Goal: Task Accomplishment & Management: Use online tool/utility

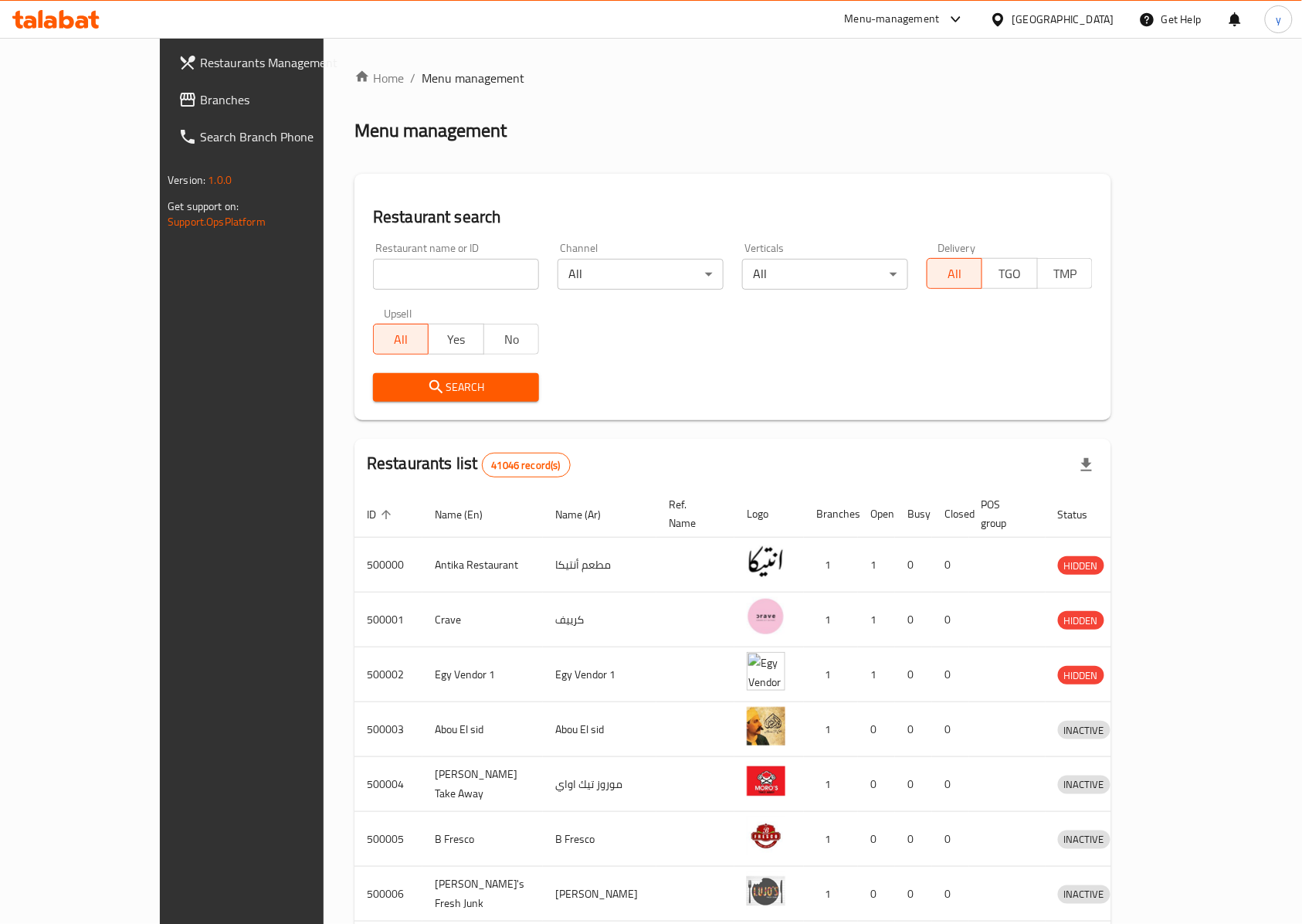
click at [200, 63] on span "Restaurants Management" at bounding box center [282, 63] width 165 height 19
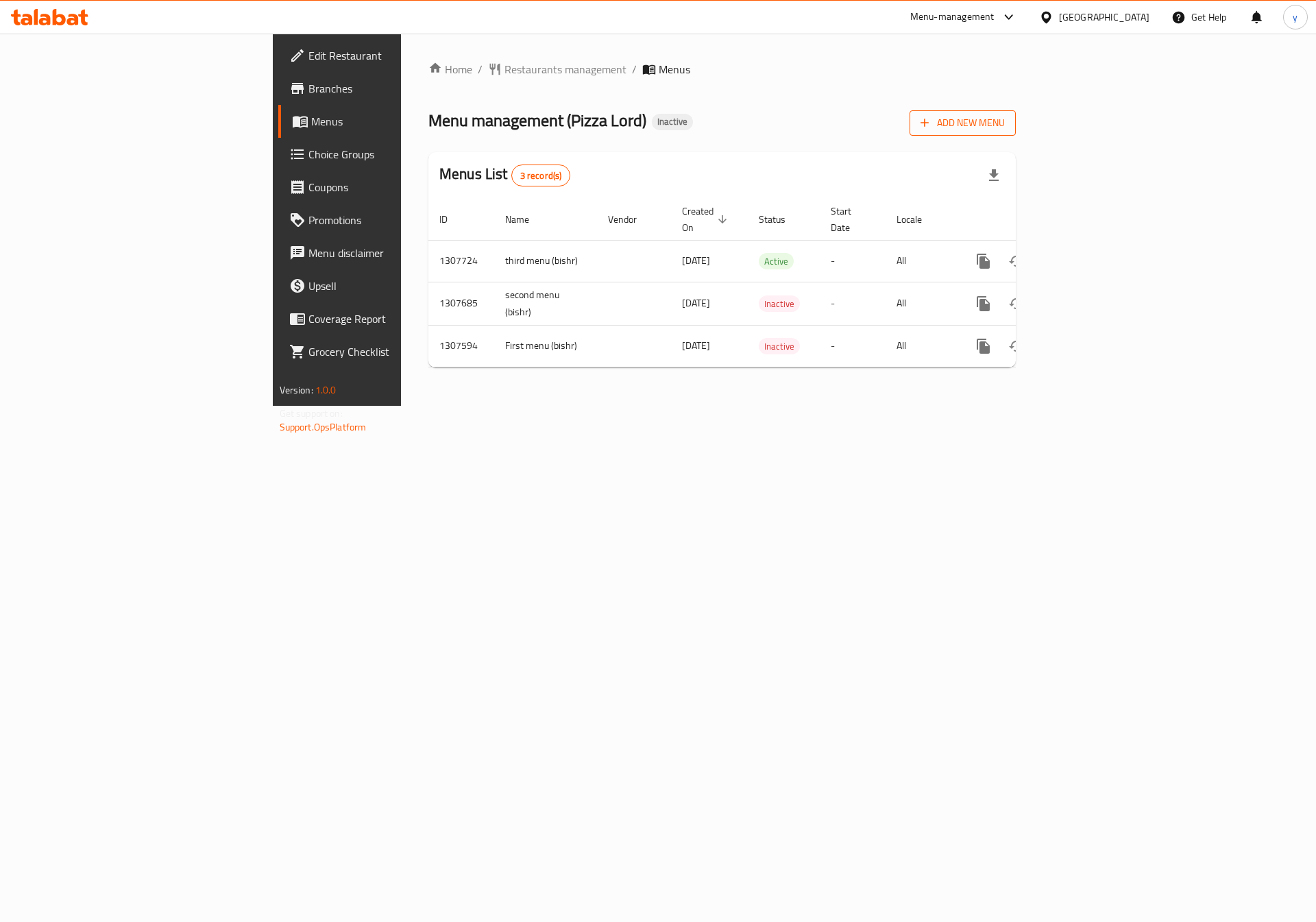
click at [1005, 121] on span "Add New Menu" at bounding box center [963, 123] width 84 height 17
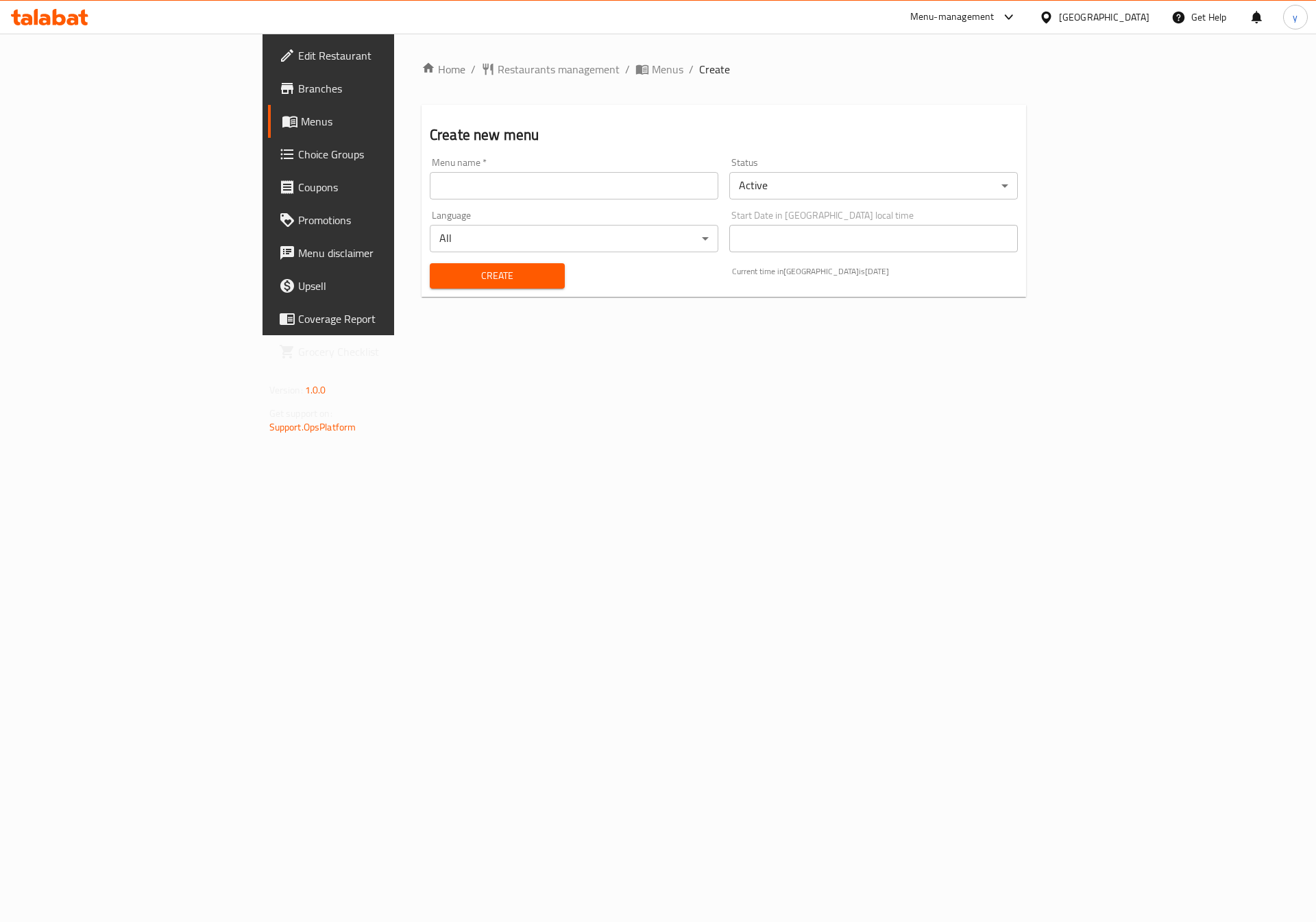
click at [543, 183] on input "text" at bounding box center [573, 186] width 288 height 28
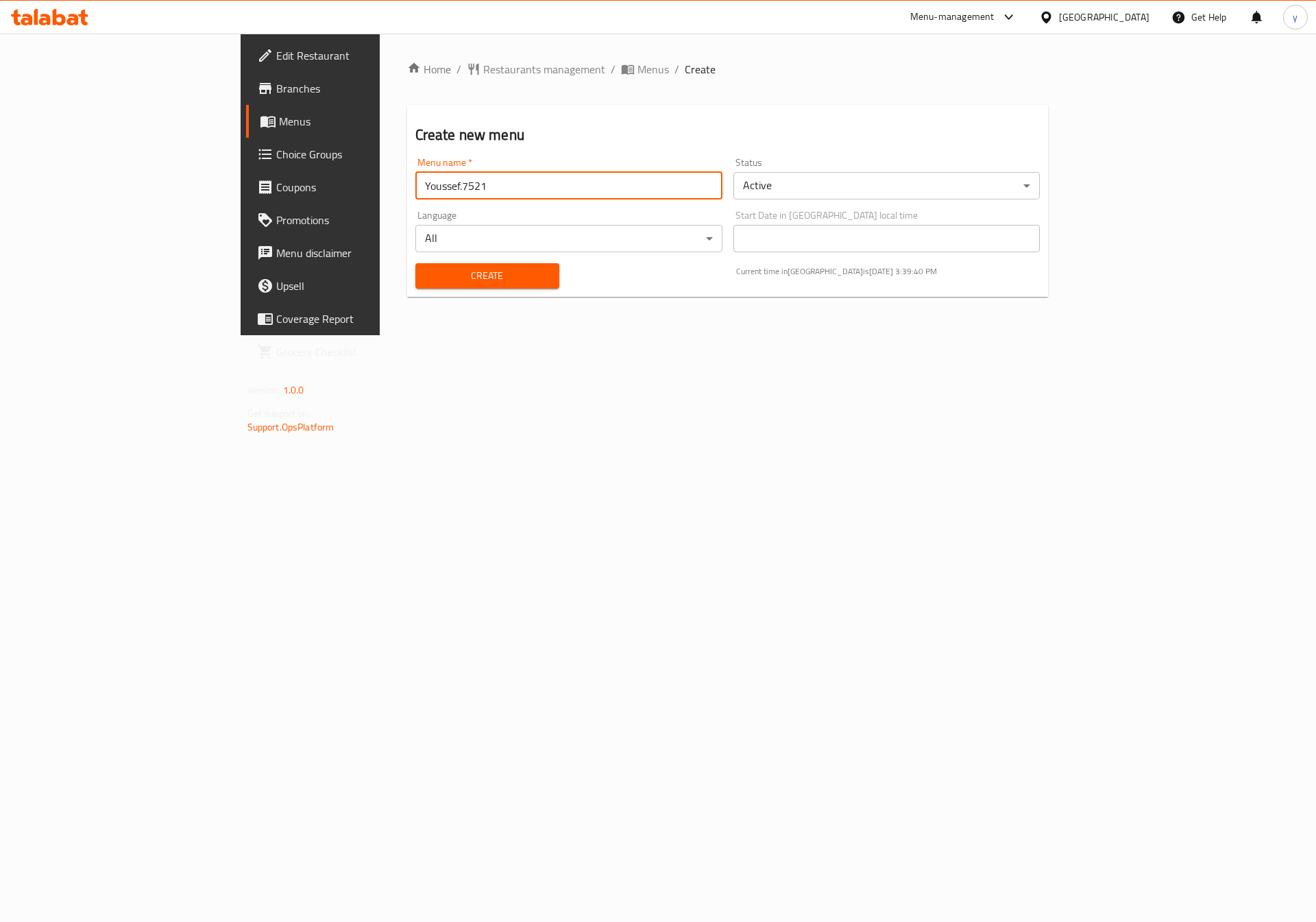
drag, startPoint x: 321, startPoint y: 186, endPoint x: 342, endPoint y: 183, distance: 21.2
click at [415, 183] on input "Youssef.7521" at bounding box center [568, 186] width 307 height 28
type input "Youssef.7521 first menu"
click at [415, 263] on button "Create" at bounding box center [487, 276] width 144 height 25
click at [279, 115] on span "Menus" at bounding box center [364, 121] width 171 height 17
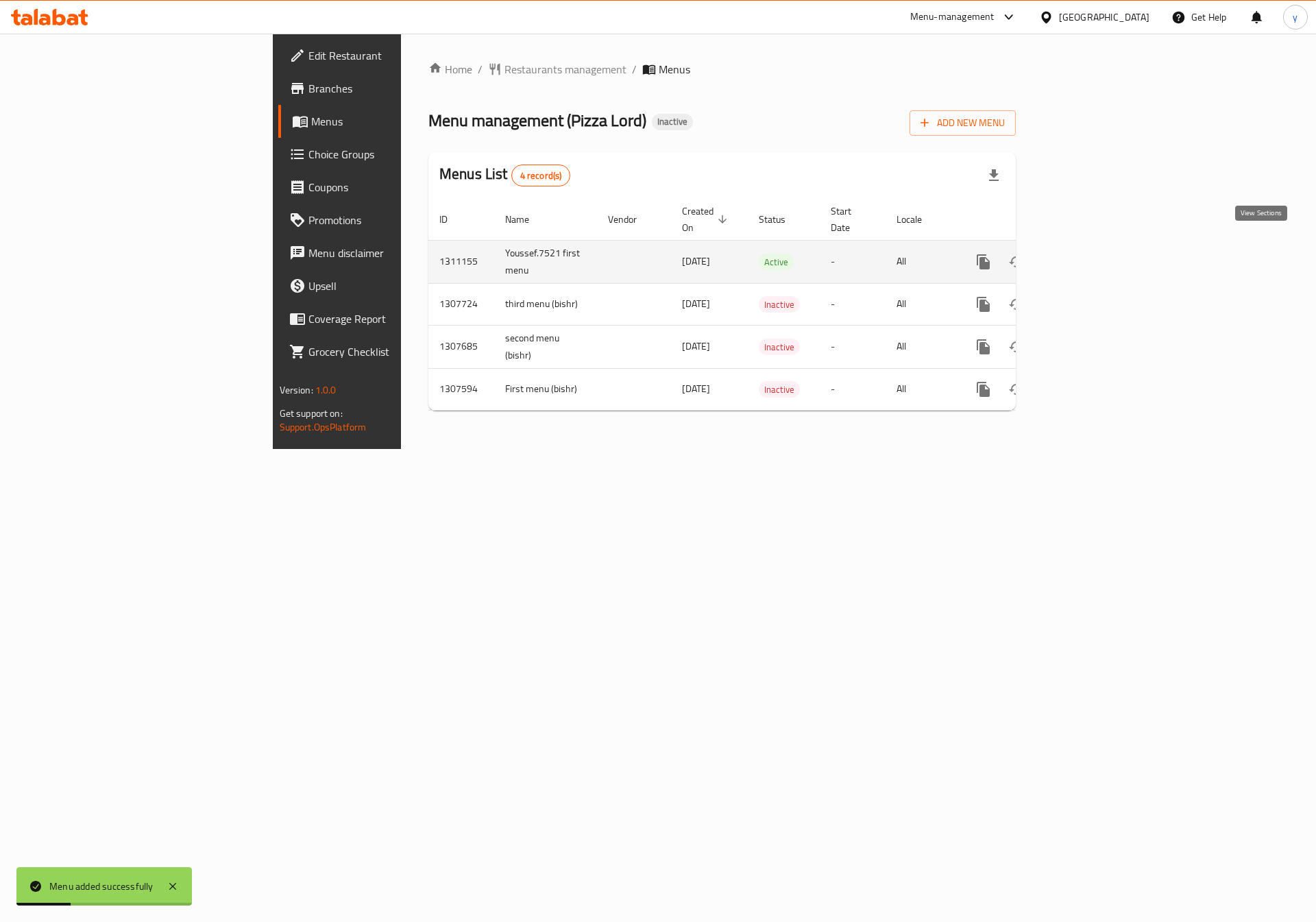
click at [1091, 254] on icon "enhanced table" at bounding box center [1082, 262] width 17 height 17
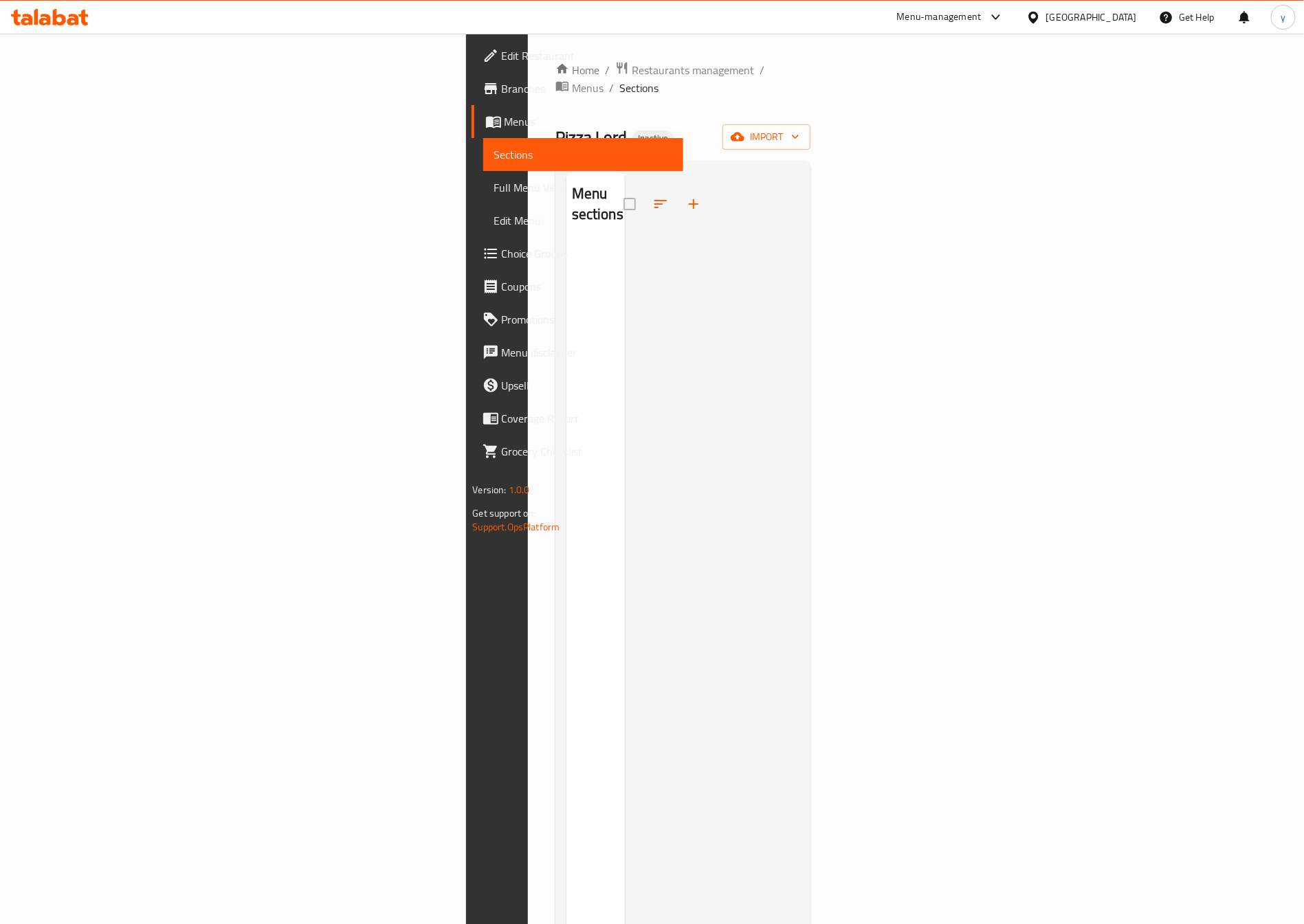
click at [494, 184] on span "Full Menu View" at bounding box center [584, 188] width 179 height 17
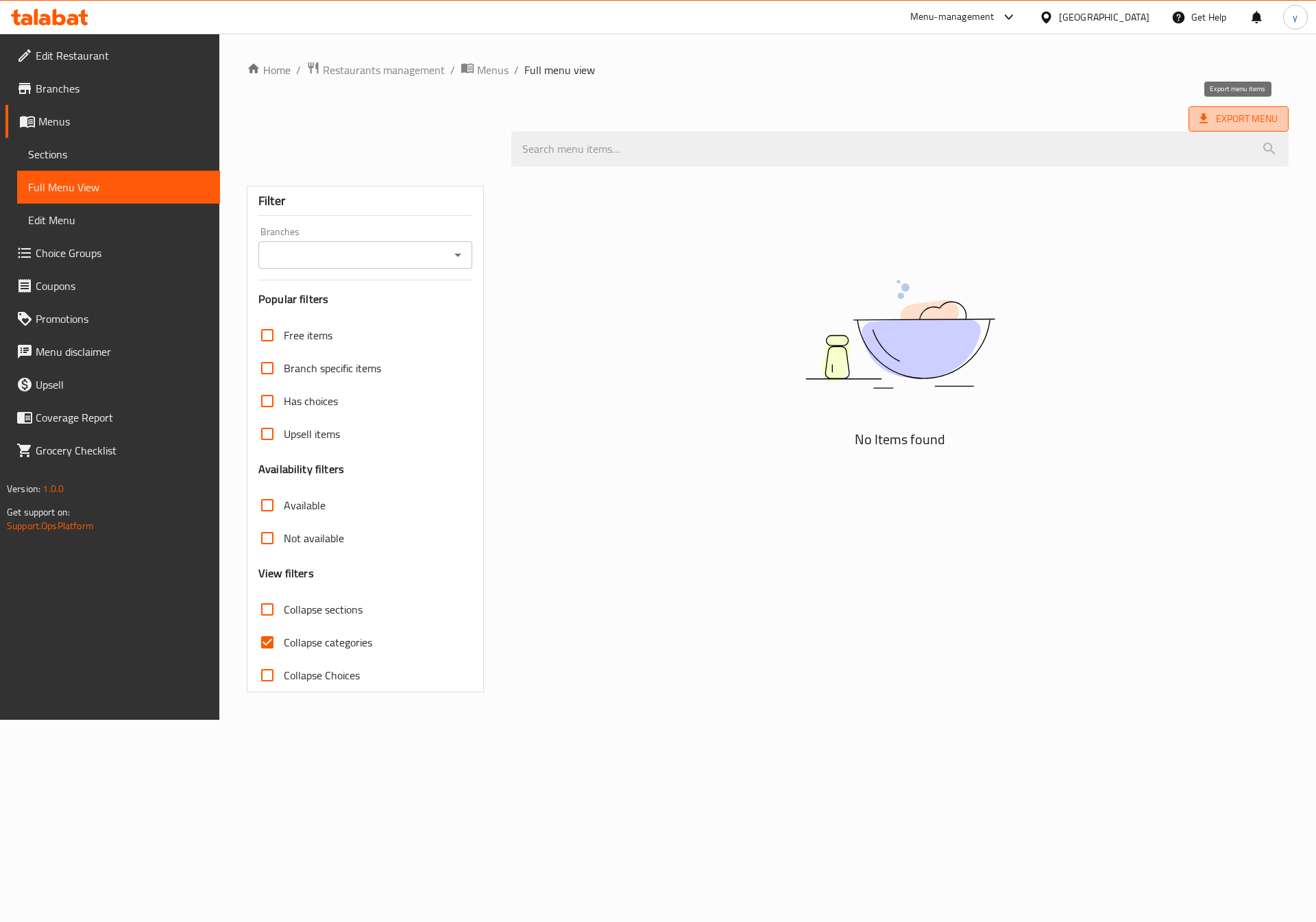
click at [1261, 112] on span "Export Menu" at bounding box center [1238, 119] width 78 height 17
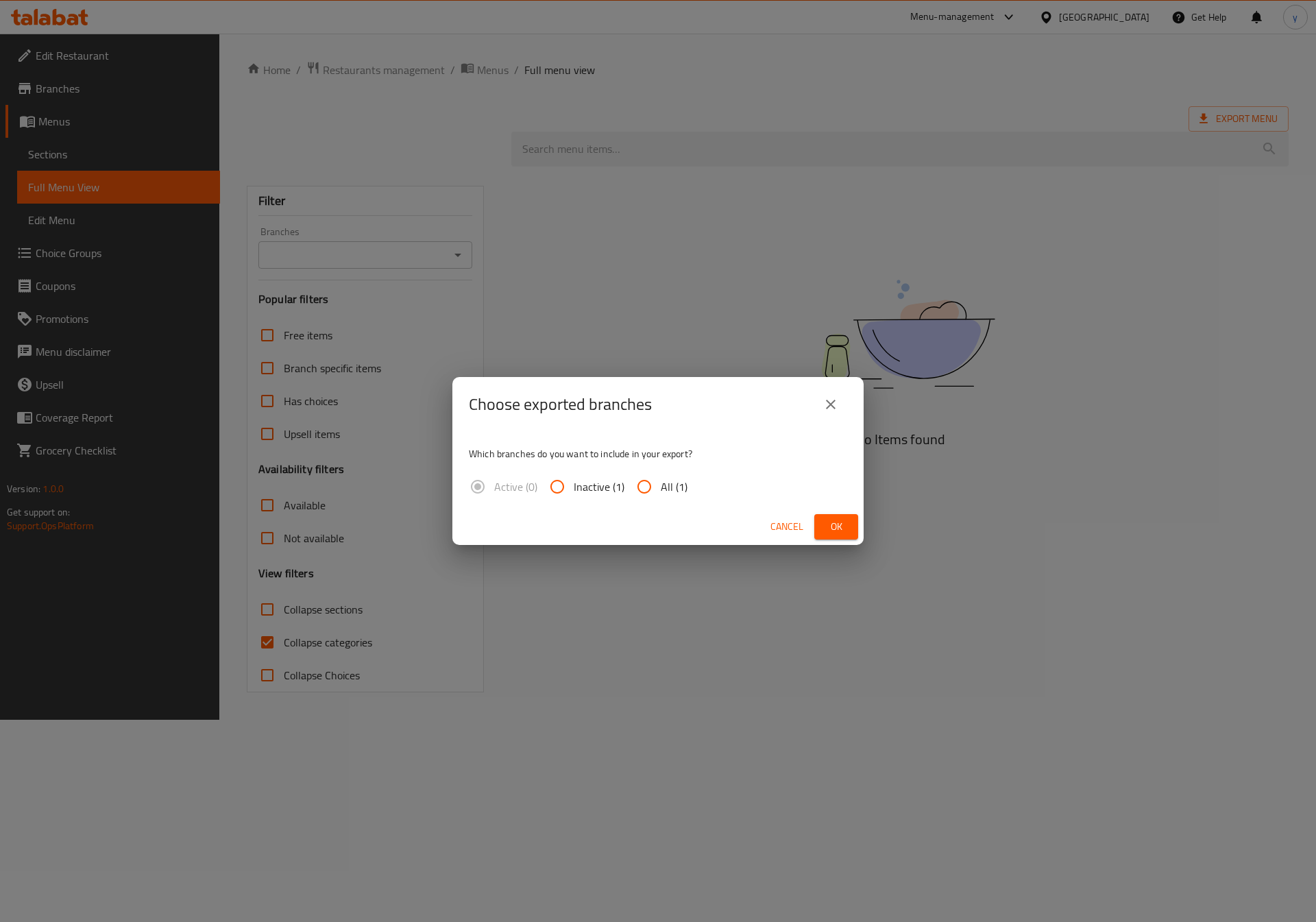
drag, startPoint x: 833, startPoint y: 402, endPoint x: 787, endPoint y: 403, distance: 46.0
click at [832, 402] on icon "close" at bounding box center [830, 404] width 9 height 9
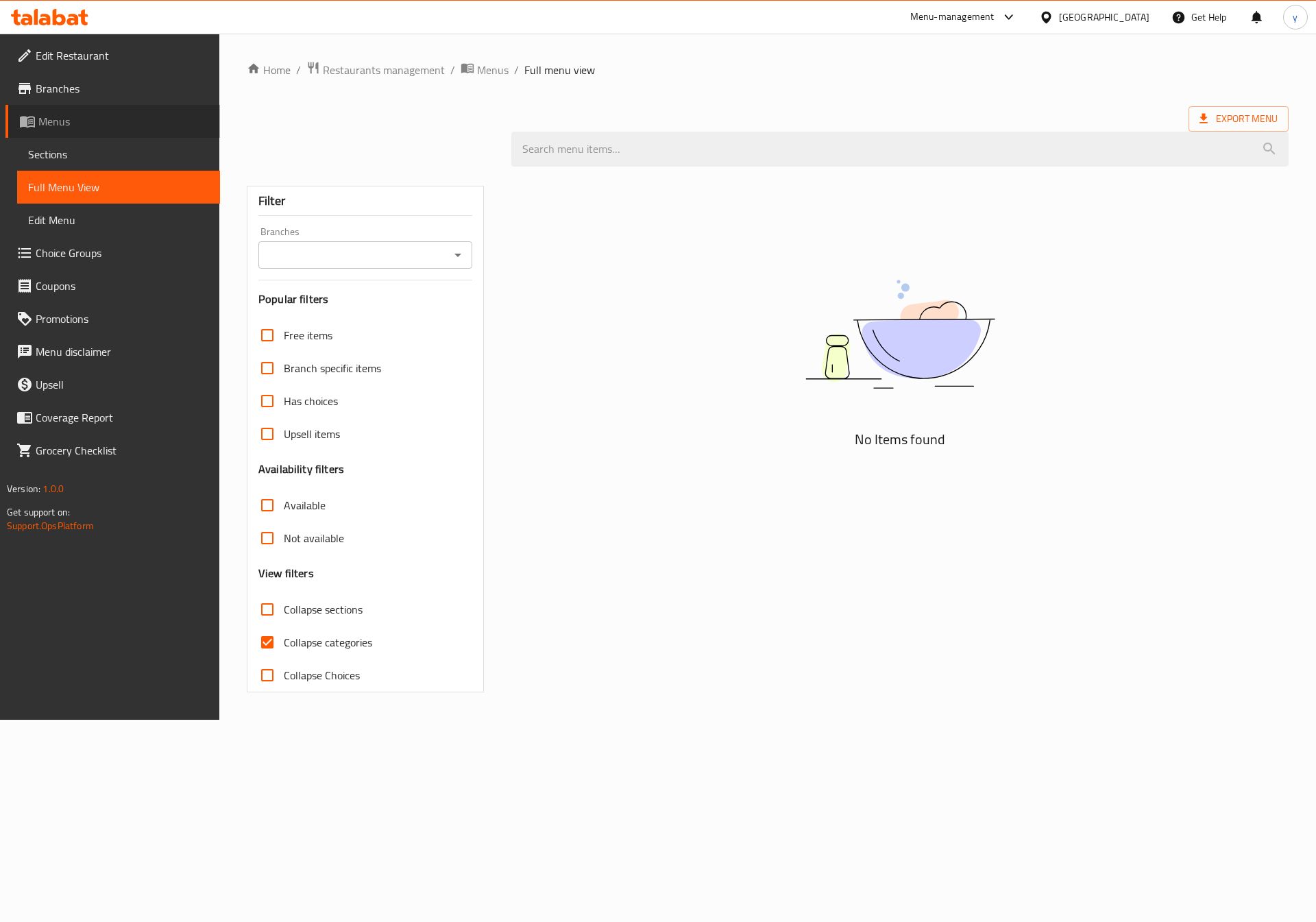
click at [31, 120] on icon at bounding box center [30, 122] width 5 height 6
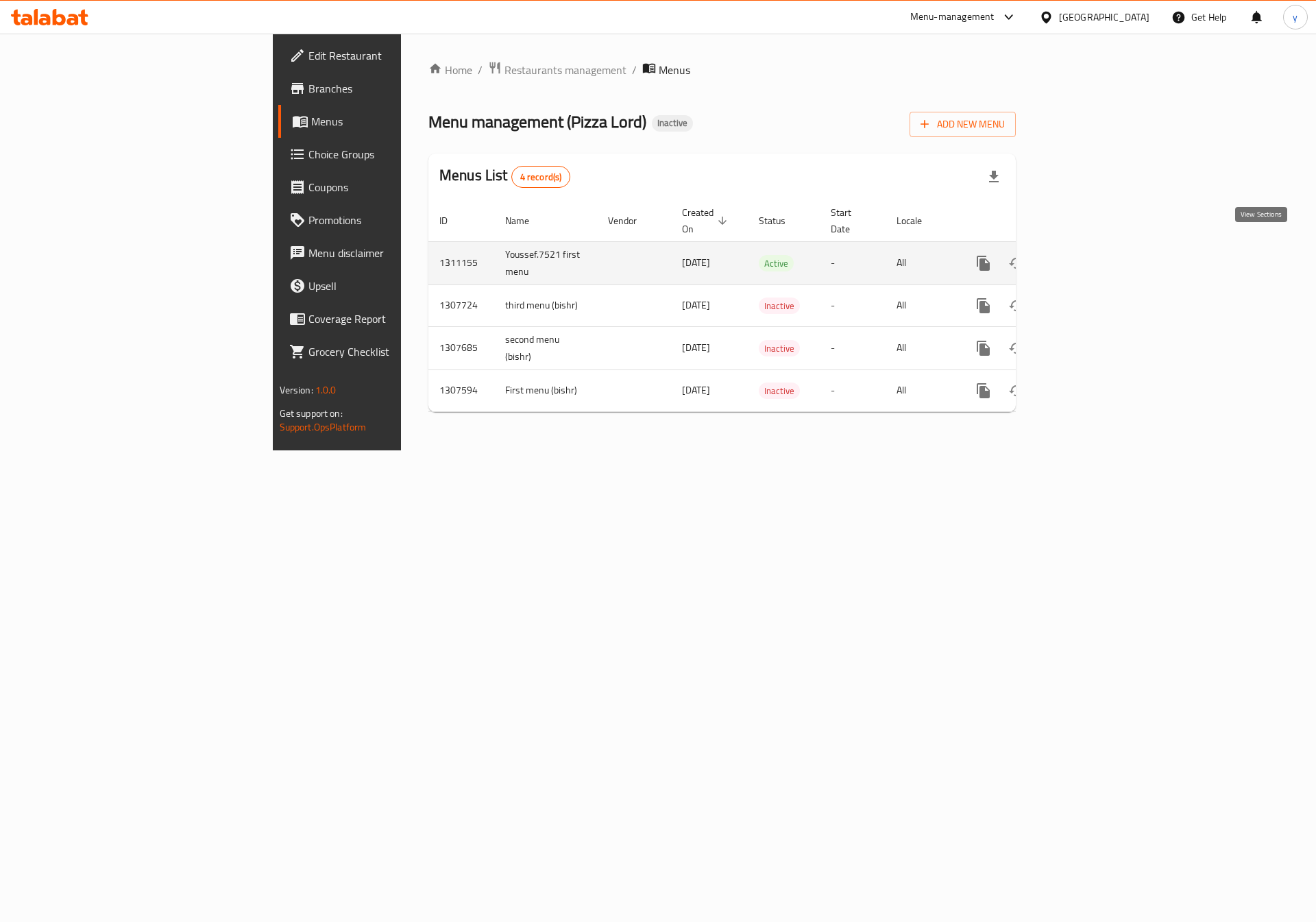
click at [1091, 255] on icon "enhanced table" at bounding box center [1082, 263] width 17 height 17
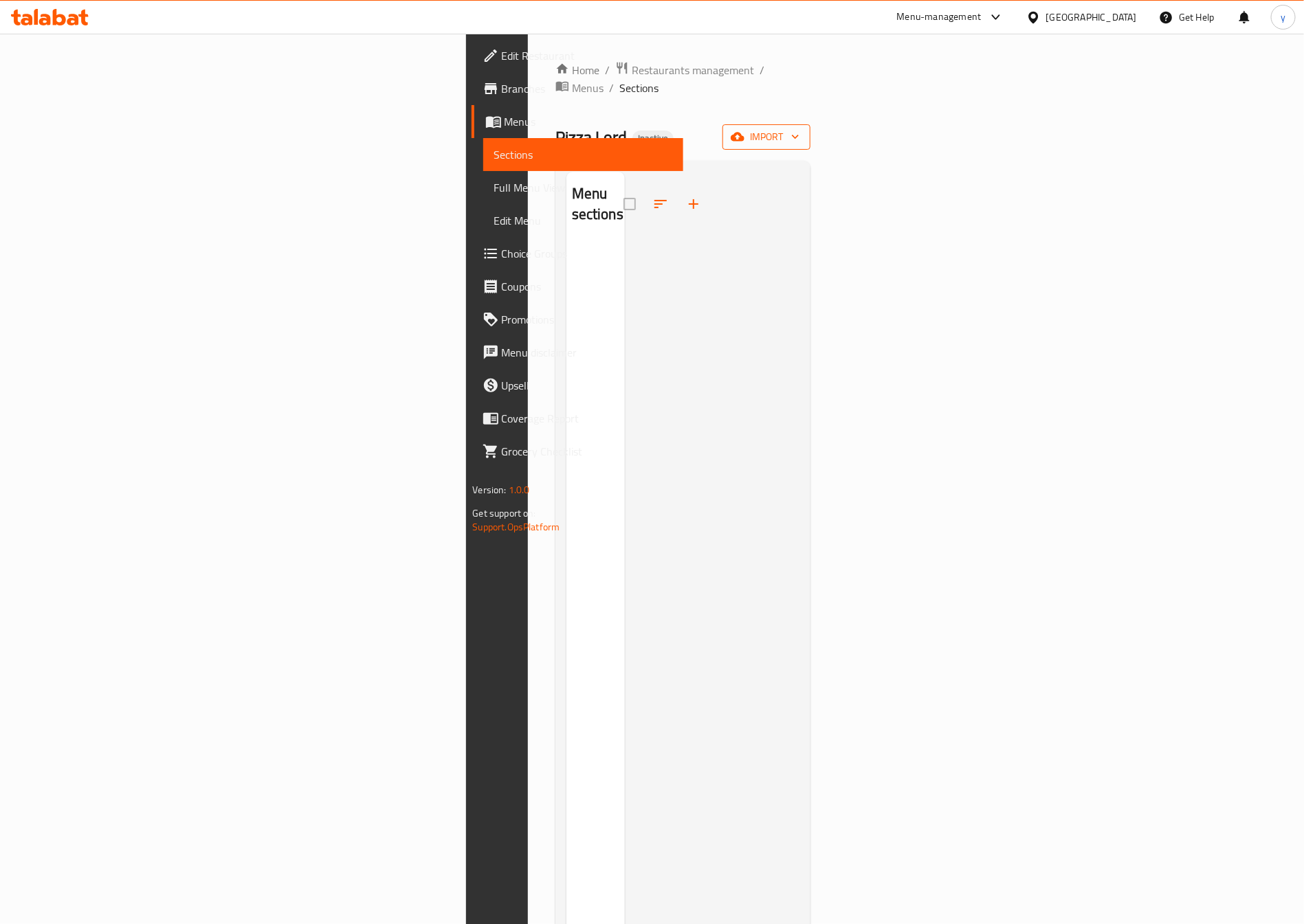
click at [800, 128] on span "import" at bounding box center [767, 137] width 66 height 17
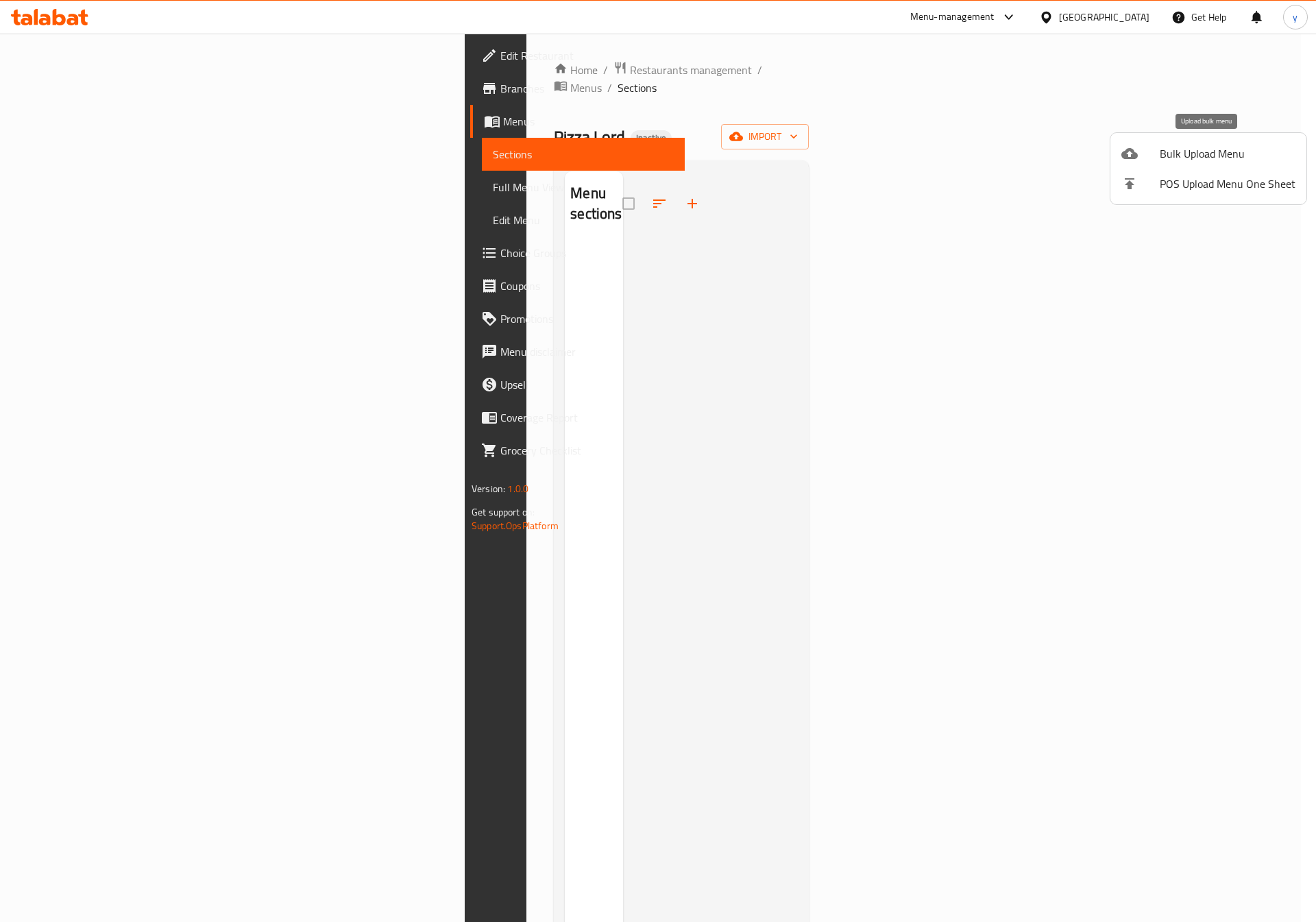
click at [1198, 161] on span "Bulk Upload Menu" at bounding box center [1227, 154] width 135 height 17
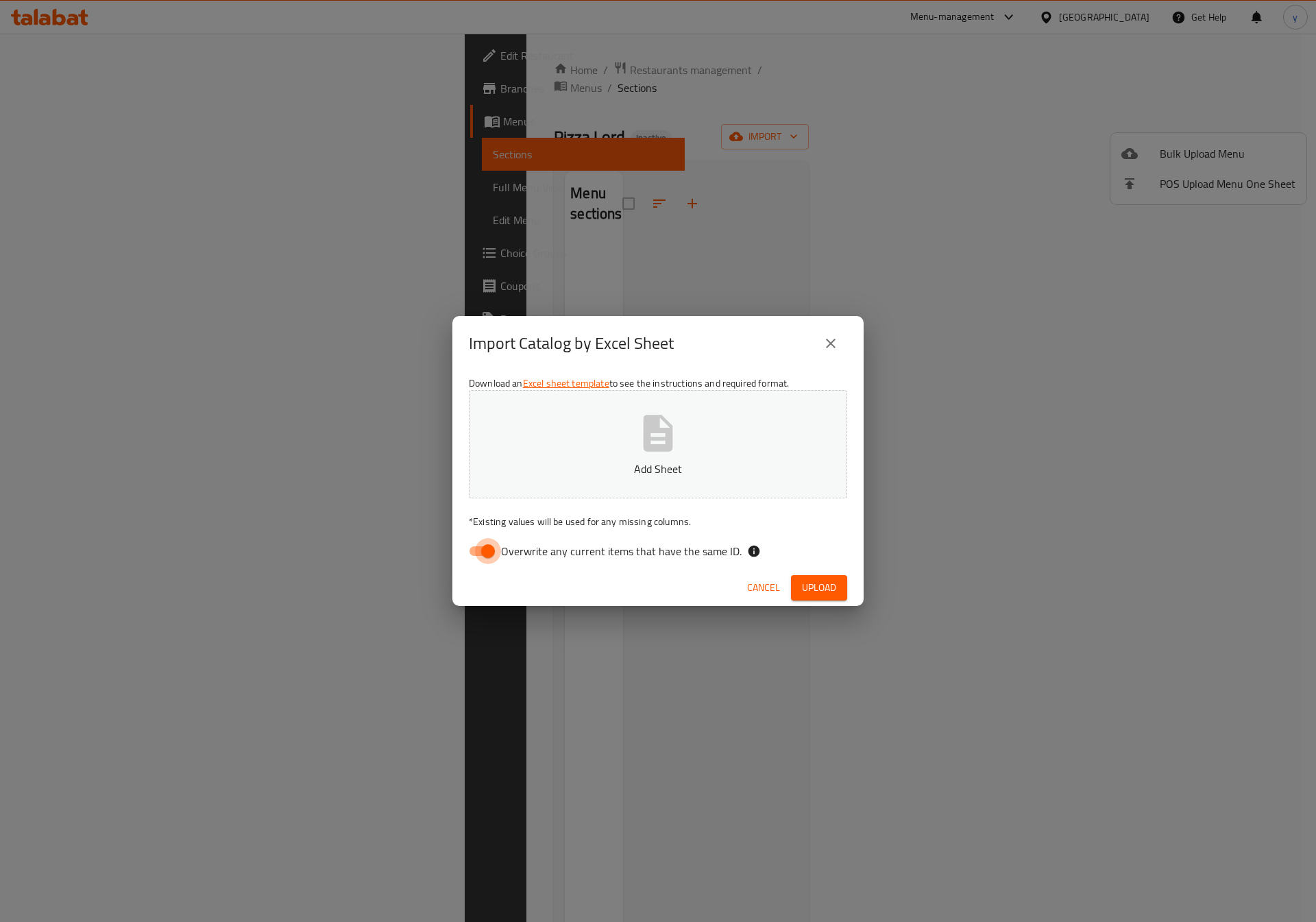
click at [481, 558] on input "Overwrite any current items that have the same ID." at bounding box center [488, 551] width 78 height 26
checkbox input "false"
click at [815, 592] on span "Upload" at bounding box center [819, 588] width 34 height 17
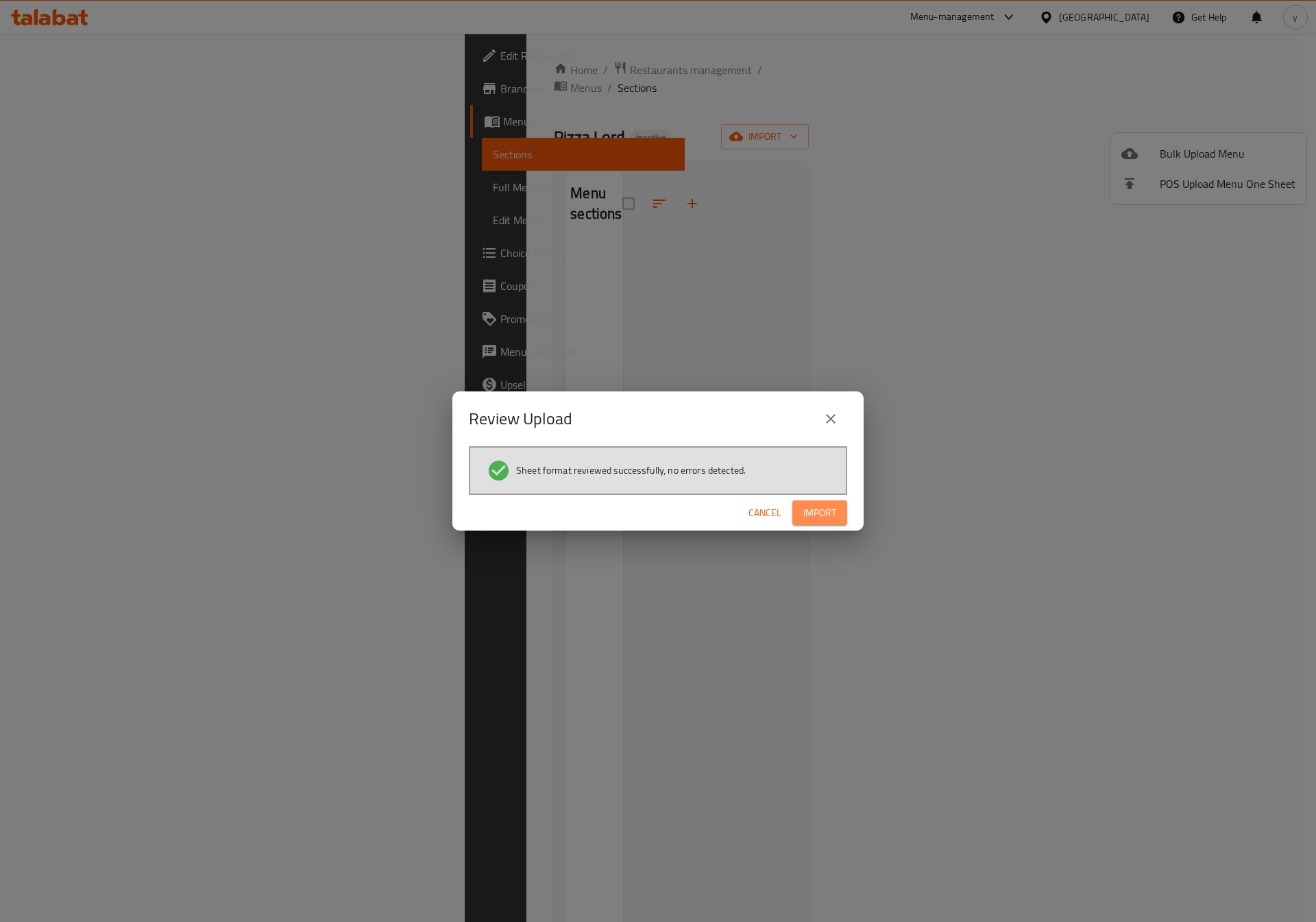
click at [818, 515] on span "Import" at bounding box center [819, 513] width 33 height 17
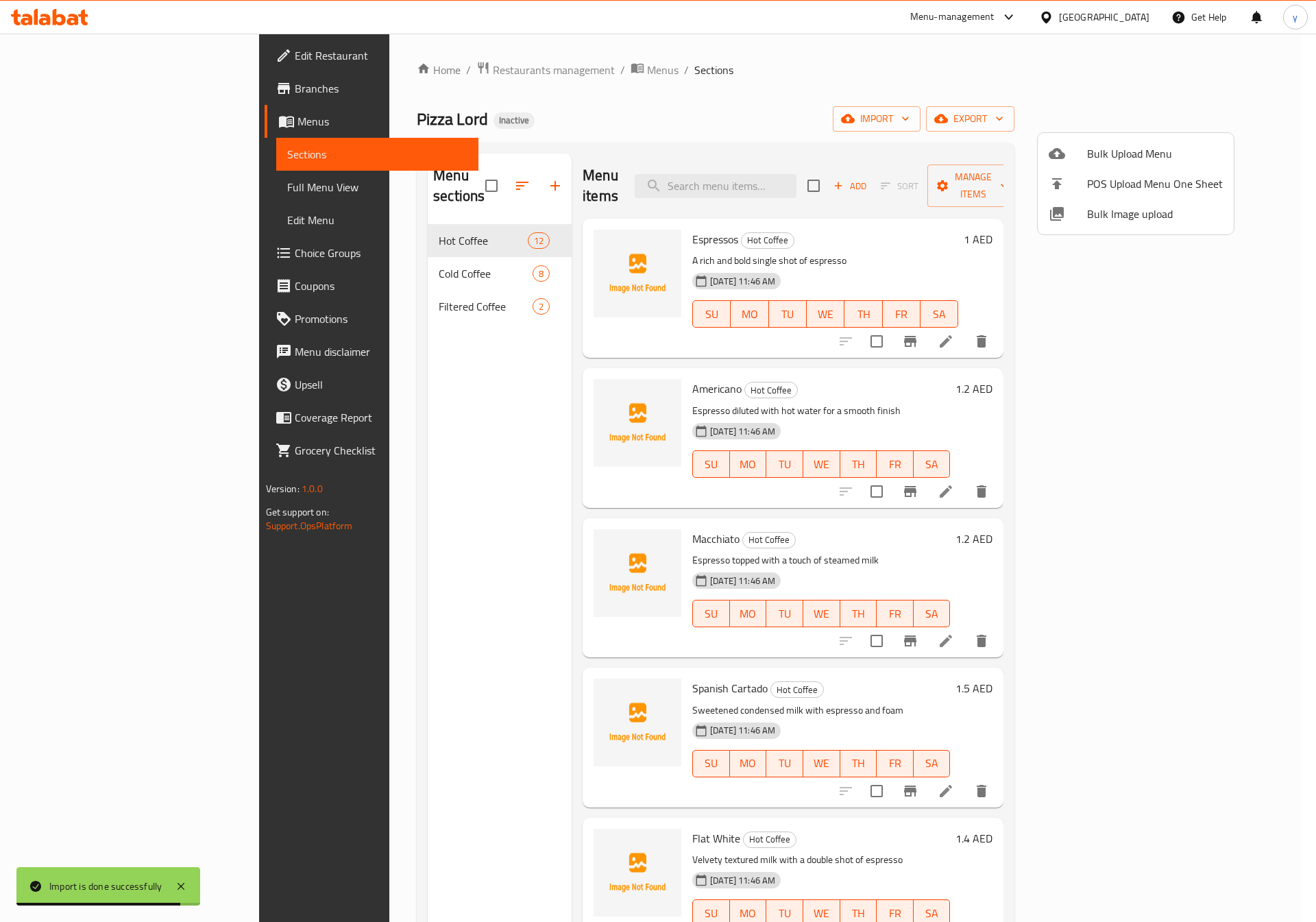
drag, startPoint x: 1254, startPoint y: 354, endPoint x: 1255, endPoint y: 402, distance: 48.0
click at [1255, 402] on div at bounding box center [658, 461] width 1316 height 922
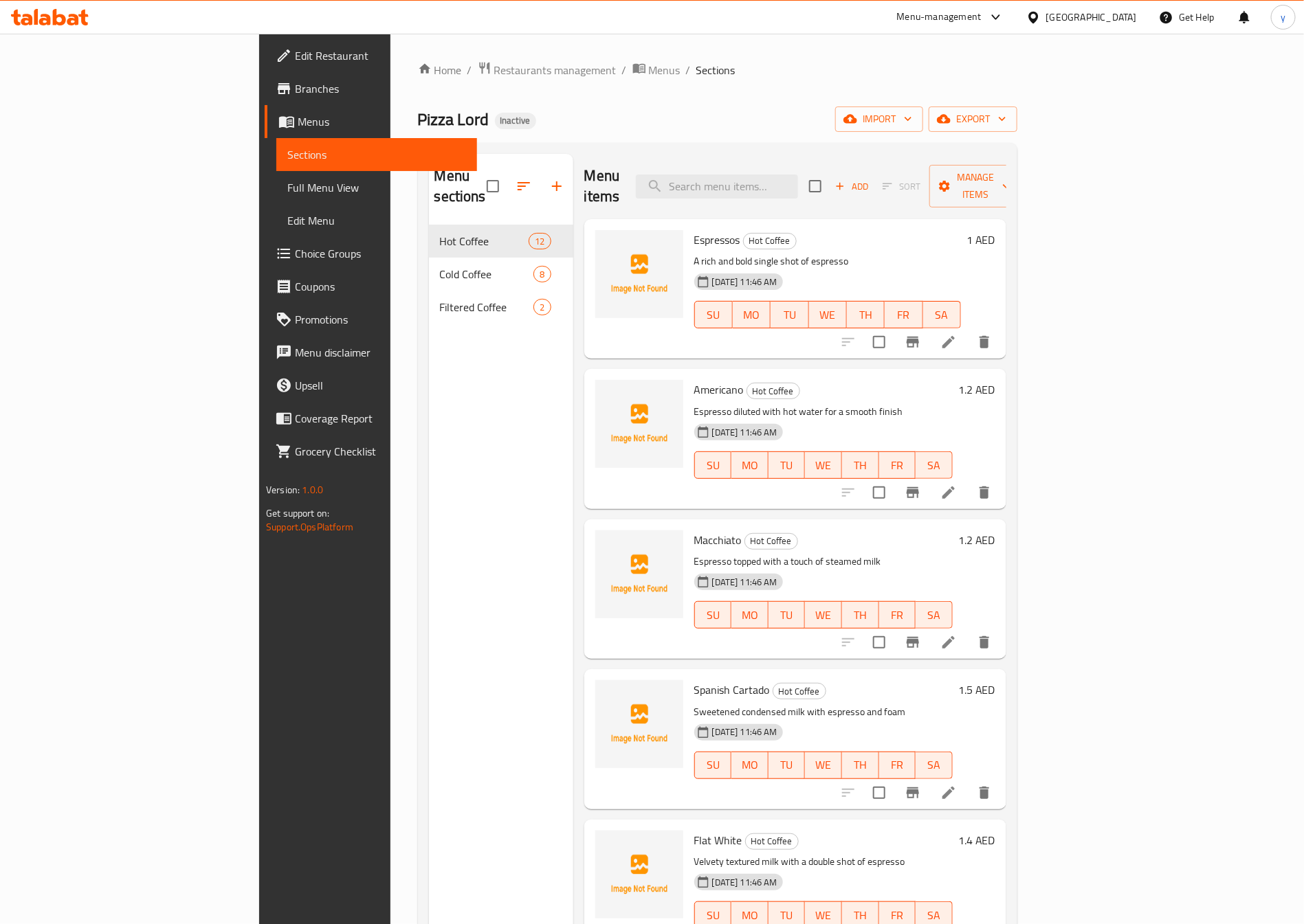
click at [288, 186] on span "Full Menu View" at bounding box center [377, 188] width 179 height 17
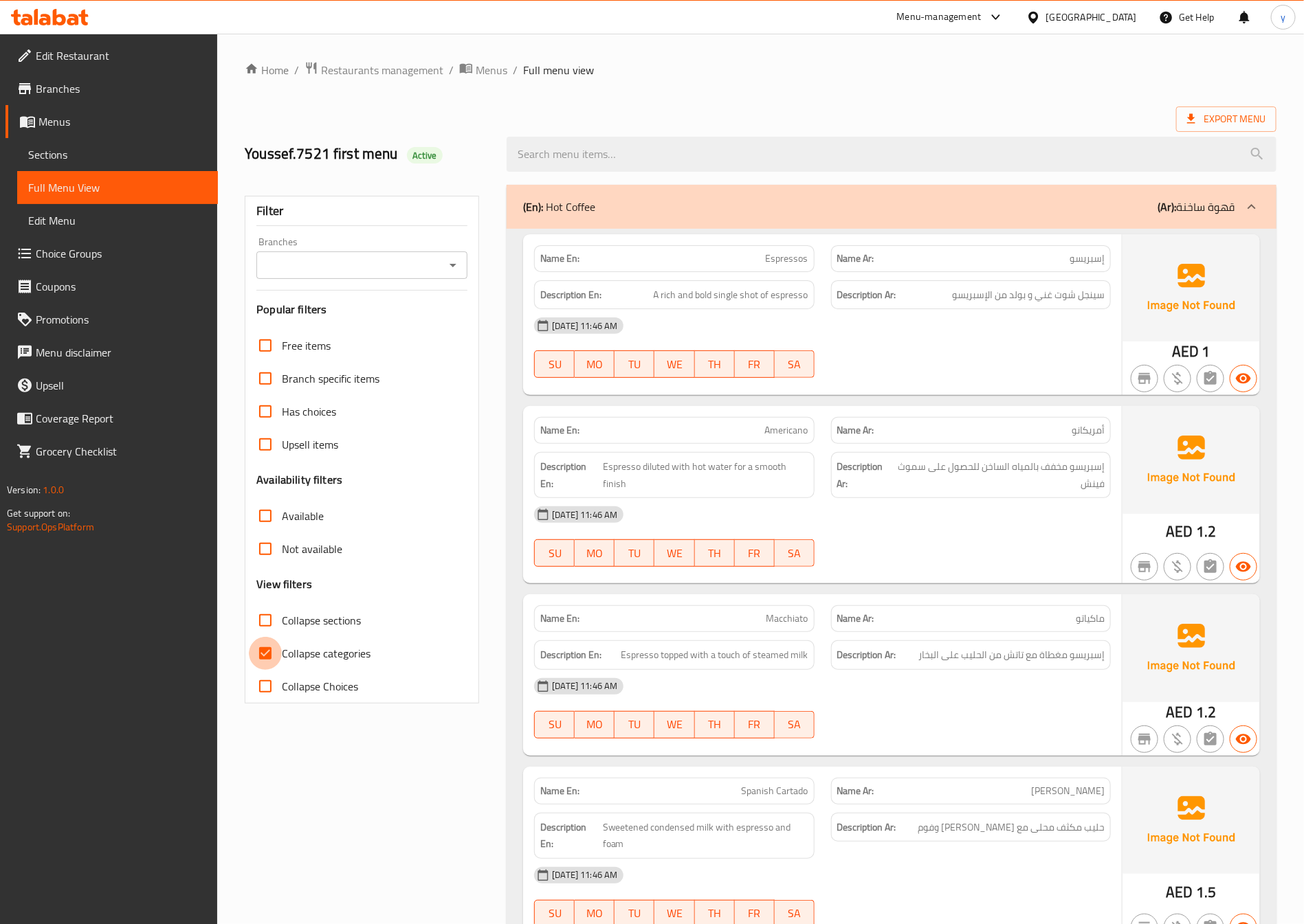
click at [272, 648] on input "Collapse categories" at bounding box center [265, 653] width 33 height 33
checkbox input "false"
click at [1219, 118] on span "Export Menu" at bounding box center [1226, 119] width 78 height 17
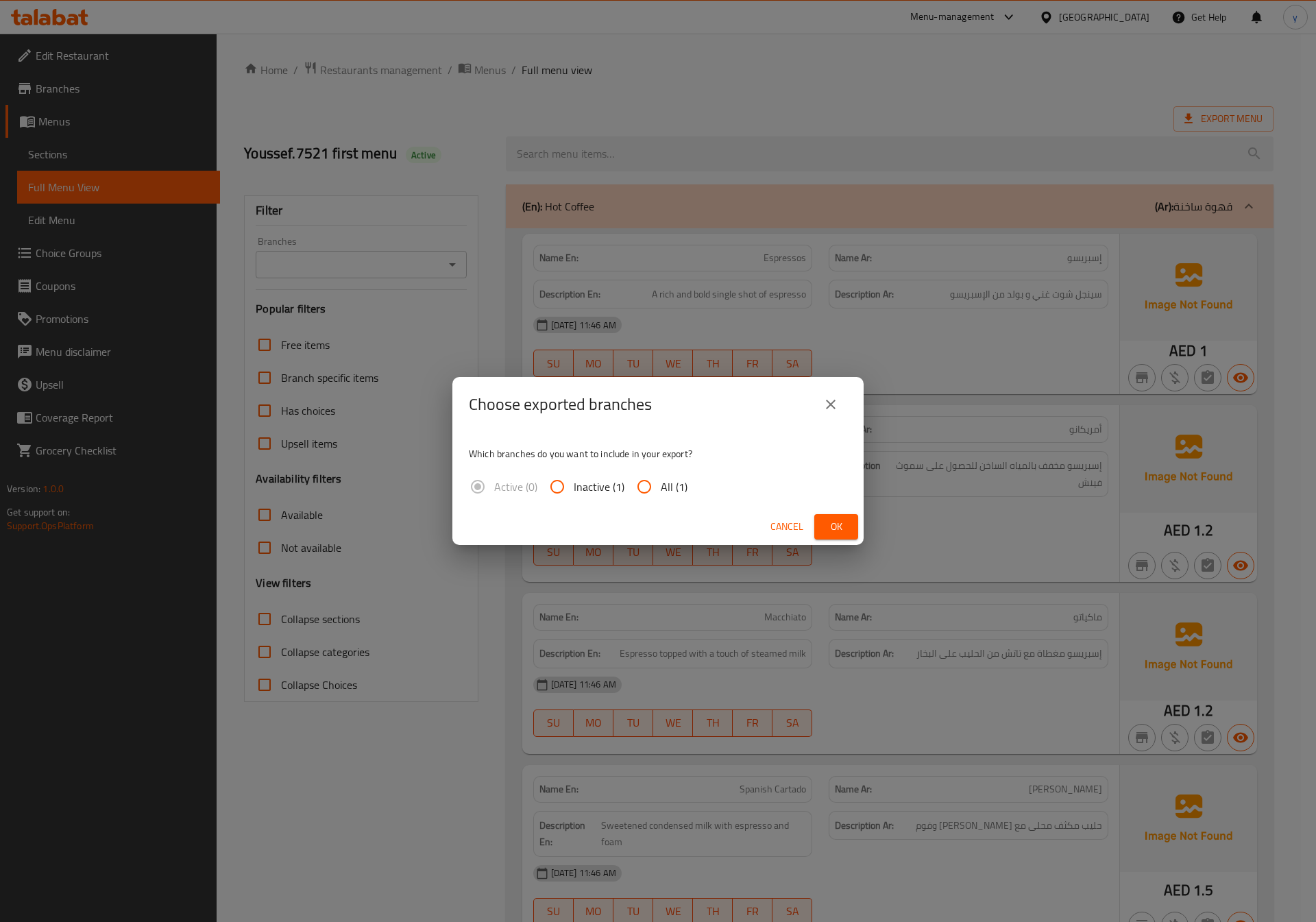
click at [633, 480] on input "All (1)" at bounding box center [644, 486] width 33 height 33
radio input "true"
click at [828, 527] on span "Ok" at bounding box center [836, 527] width 22 height 17
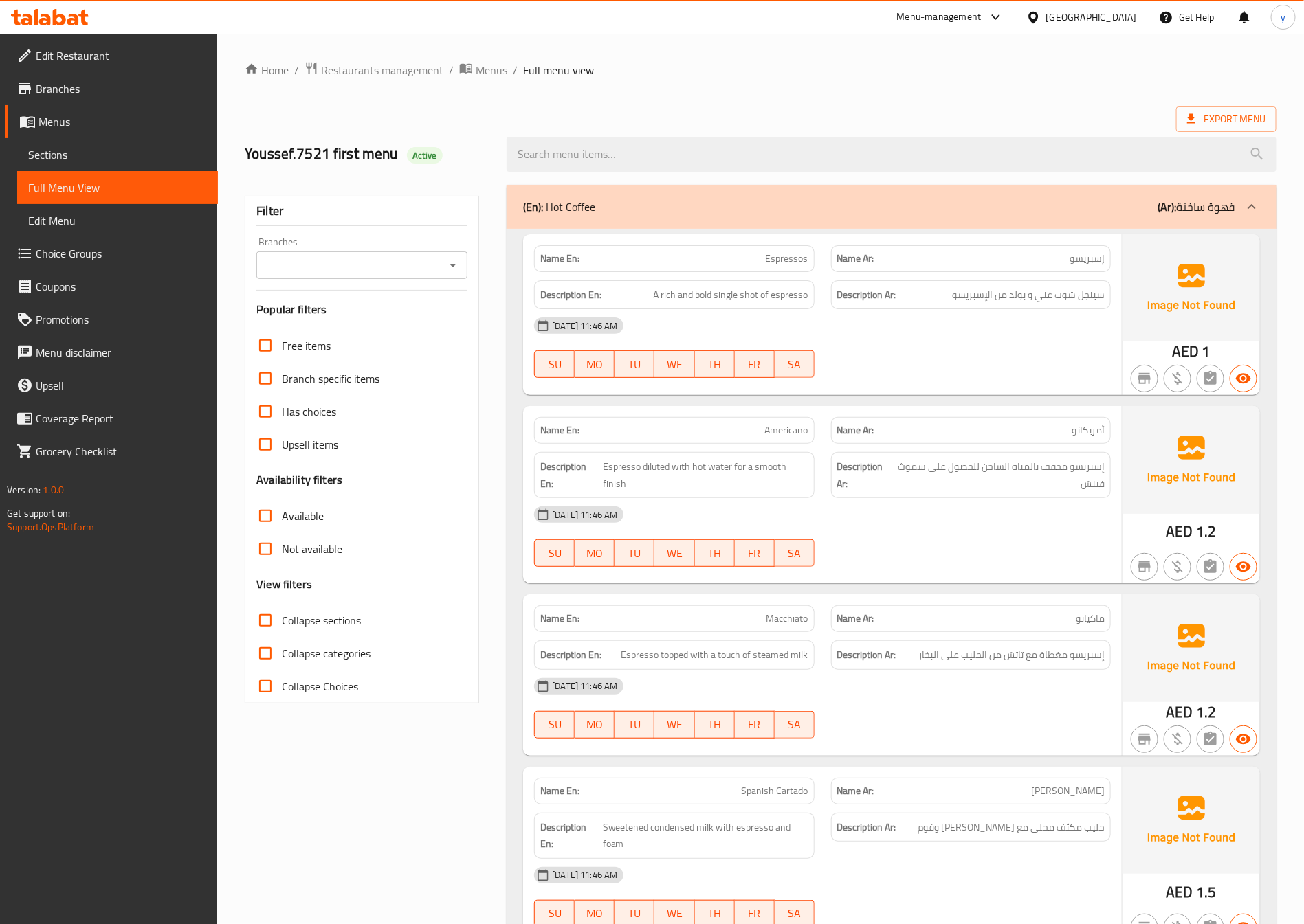
click at [83, 108] on link "Menus" at bounding box center [112, 121] width 213 height 33
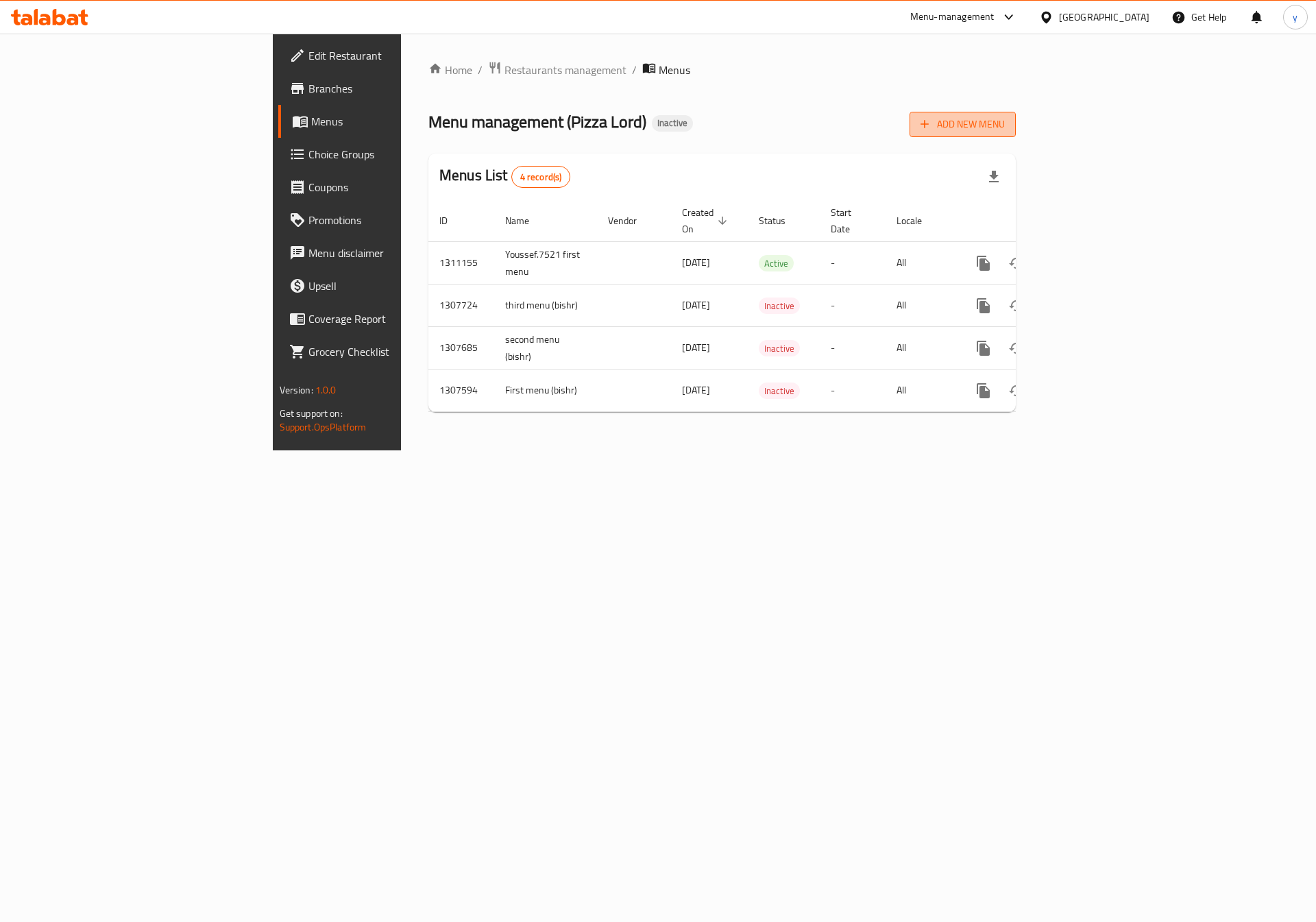
click at [1005, 125] on span "Add New Menu" at bounding box center [963, 125] width 84 height 17
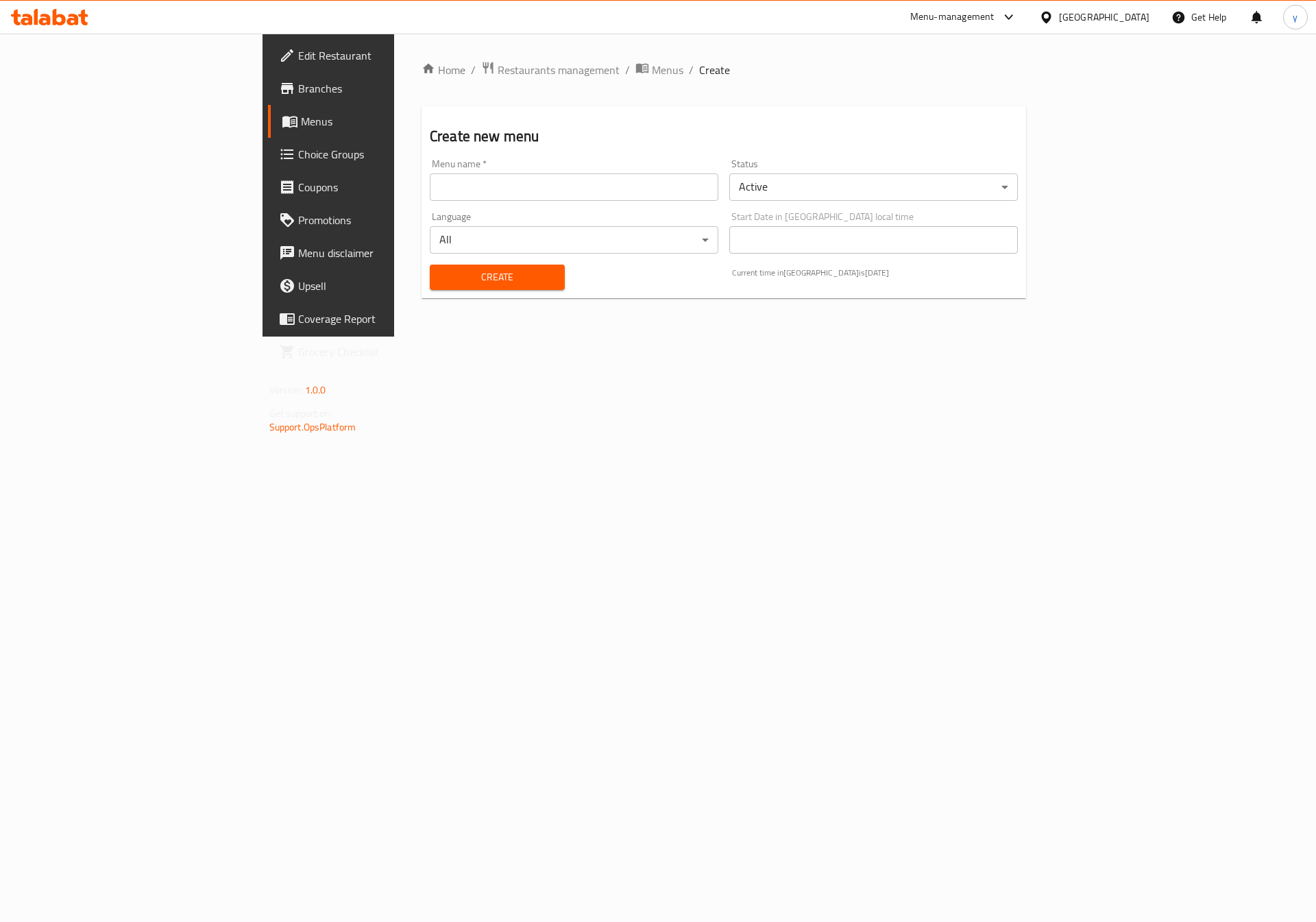
click at [430, 191] on input "text" at bounding box center [573, 187] width 288 height 28
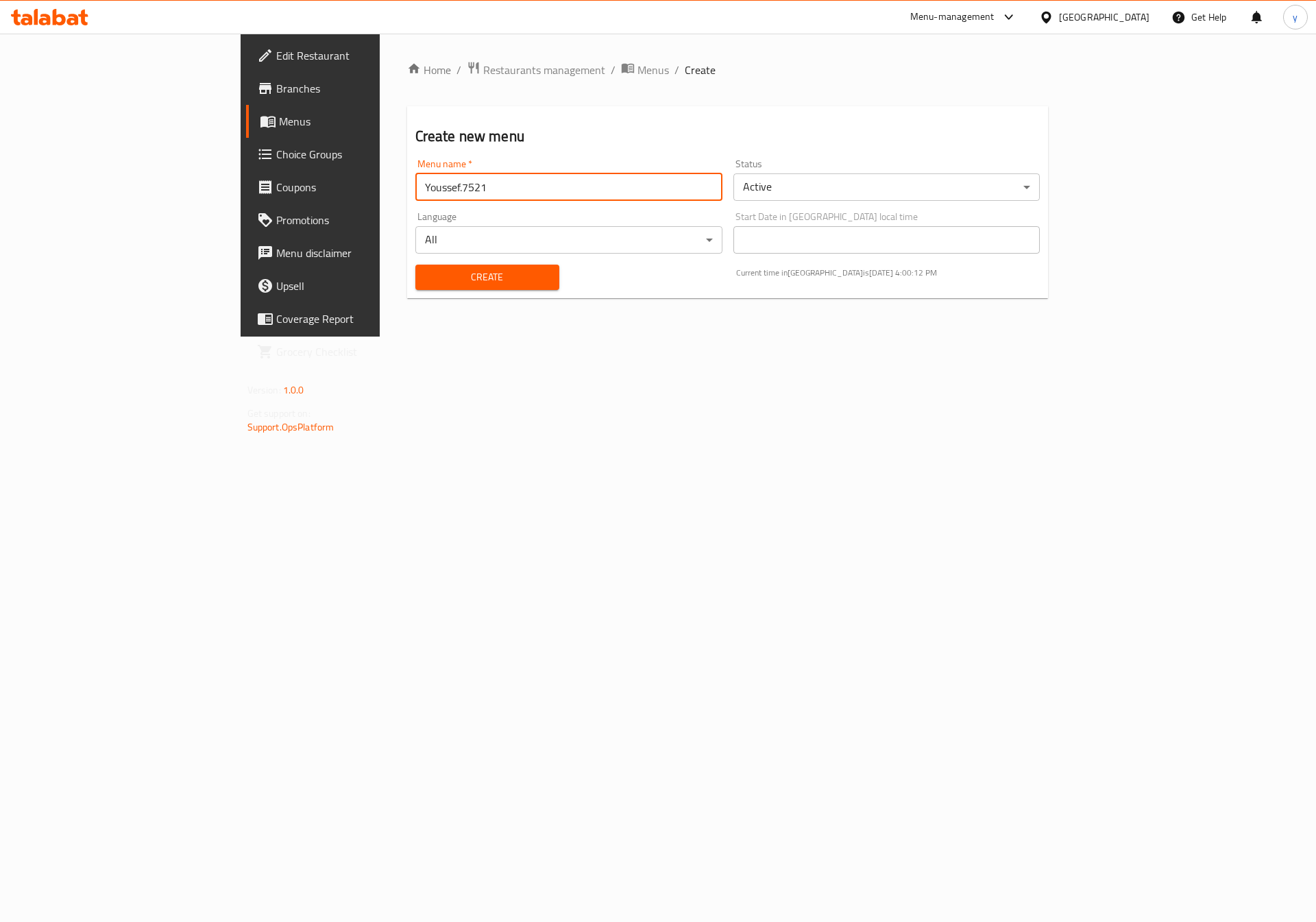
click at [415, 182] on input "Youssef.7521" at bounding box center [568, 187] width 307 height 28
type input "Youssef.7521 2nd menu"
click at [415, 265] on button "Create" at bounding box center [487, 278] width 144 height 25
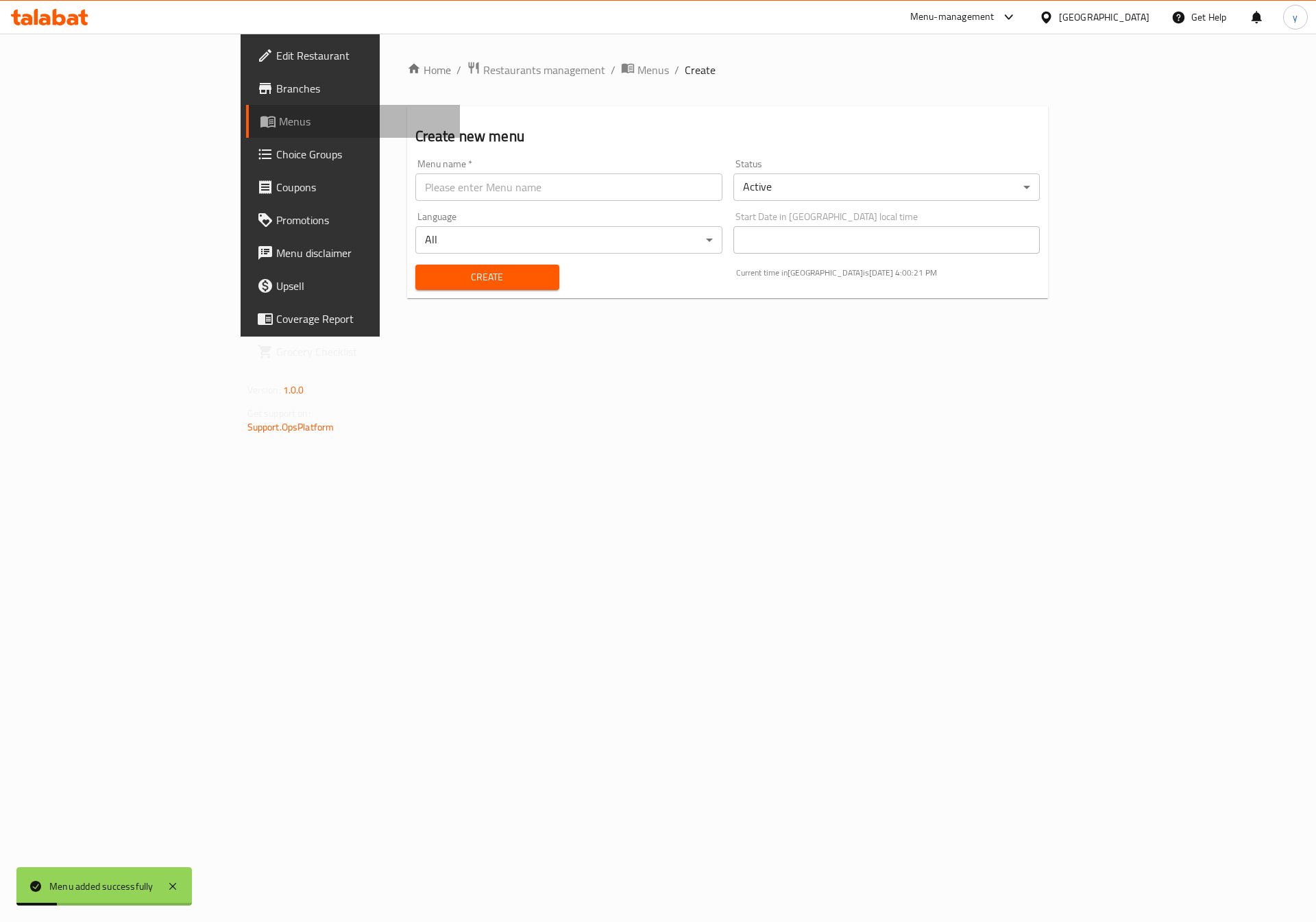
click at [279, 113] on span "Menus" at bounding box center [364, 121] width 171 height 17
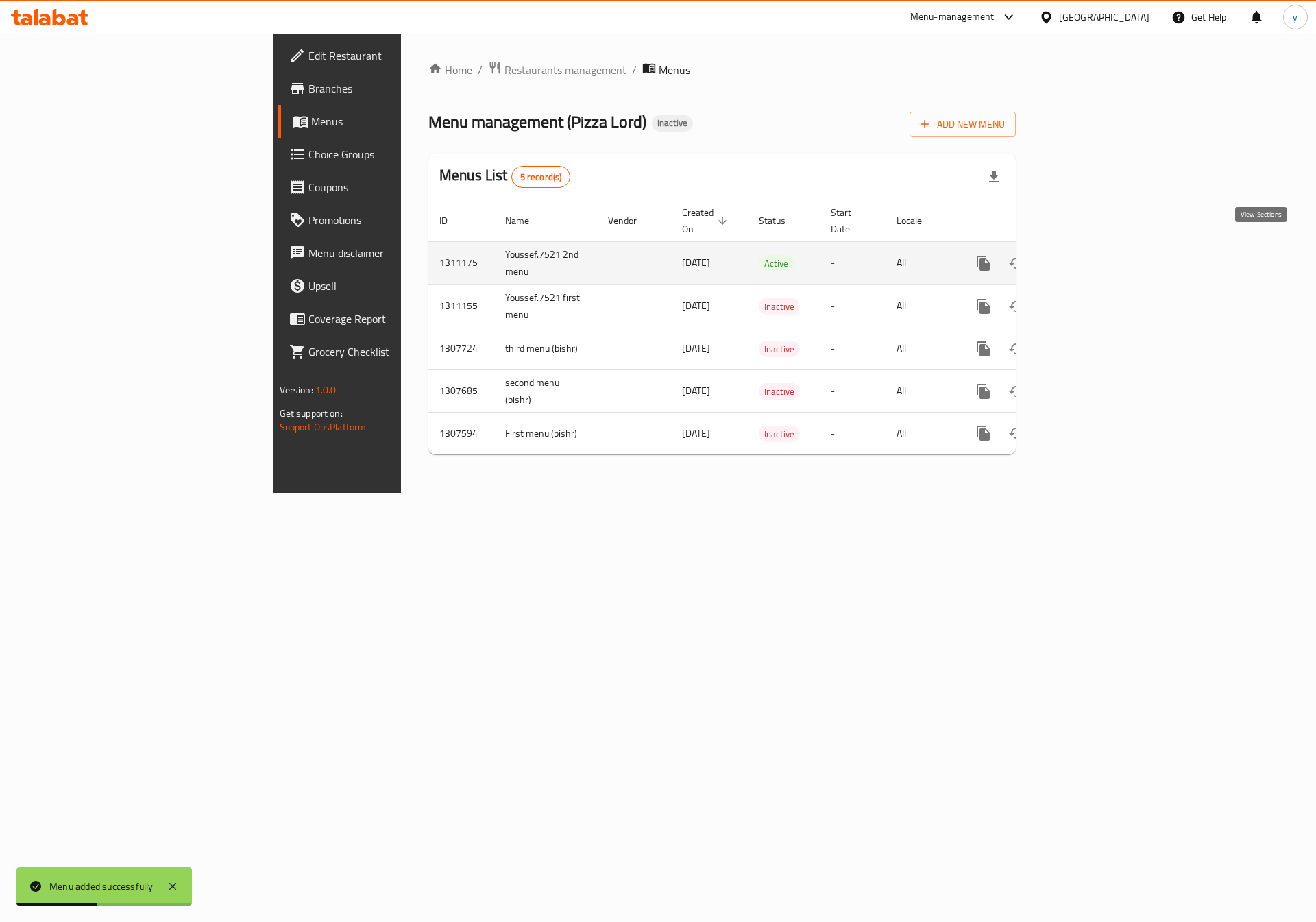
click at [1088, 257] on icon "enhanced table" at bounding box center [1082, 263] width 13 height 13
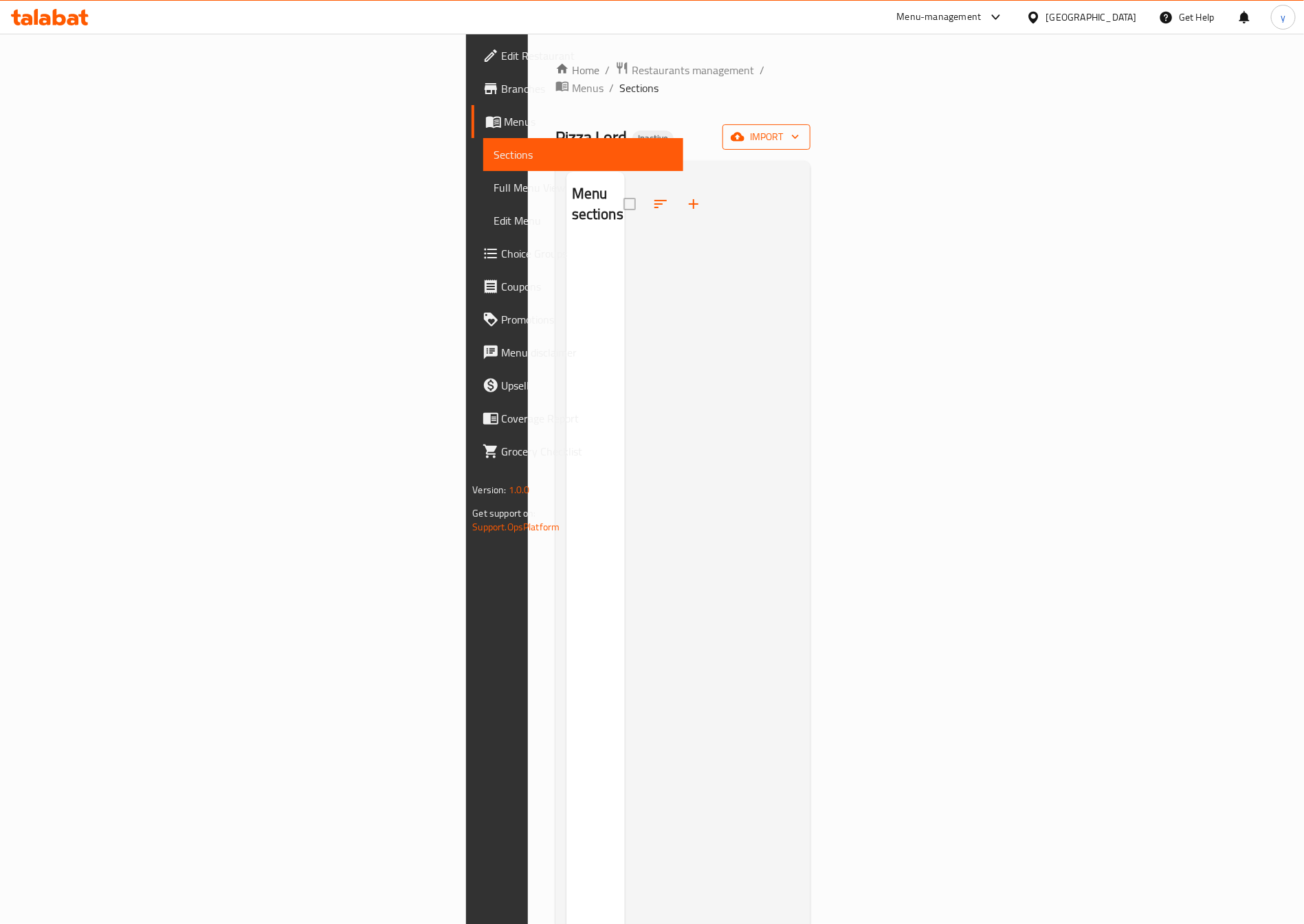
click at [800, 128] on span "import" at bounding box center [767, 137] width 66 height 17
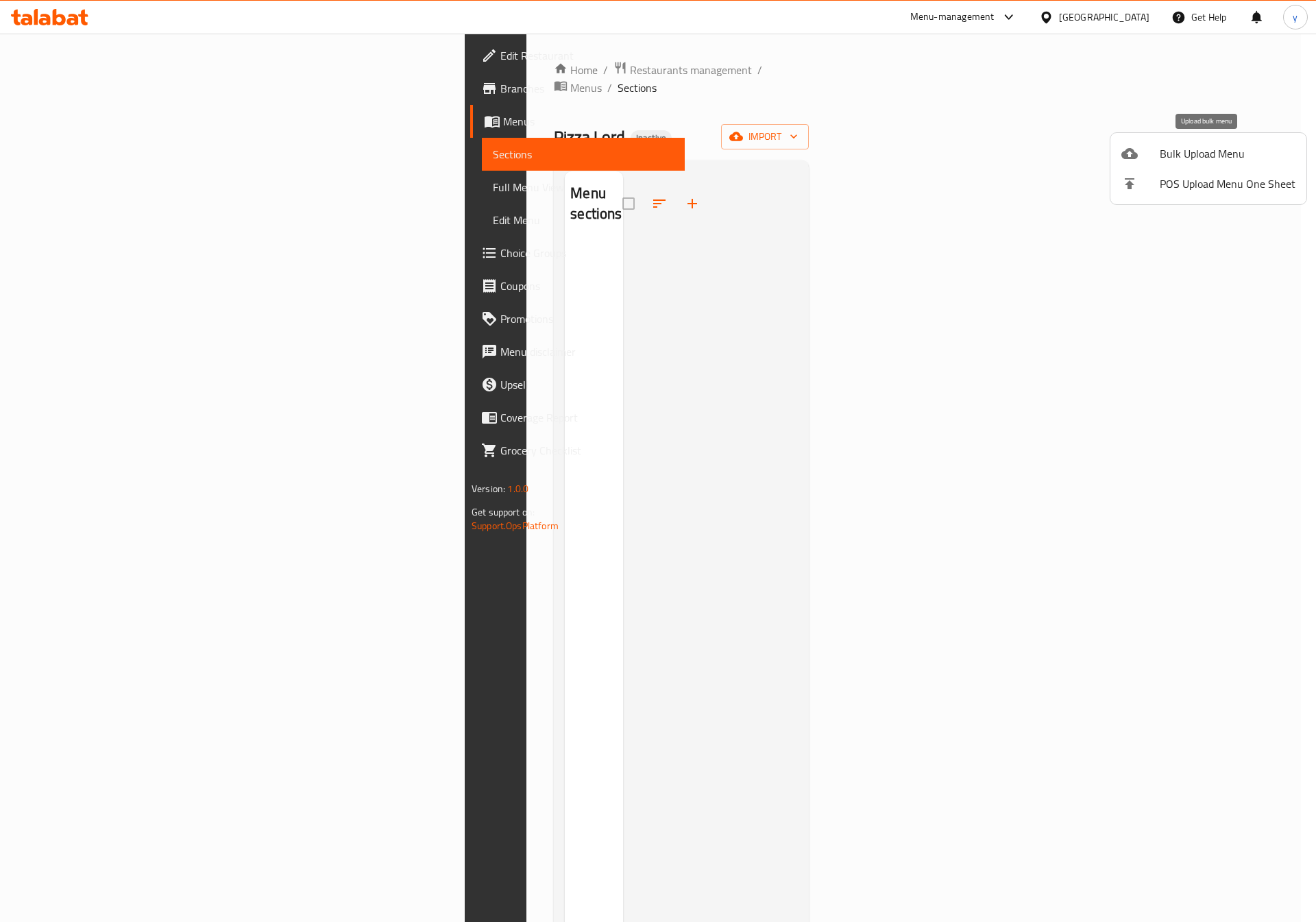
click at [1150, 146] on div at bounding box center [1140, 154] width 39 height 17
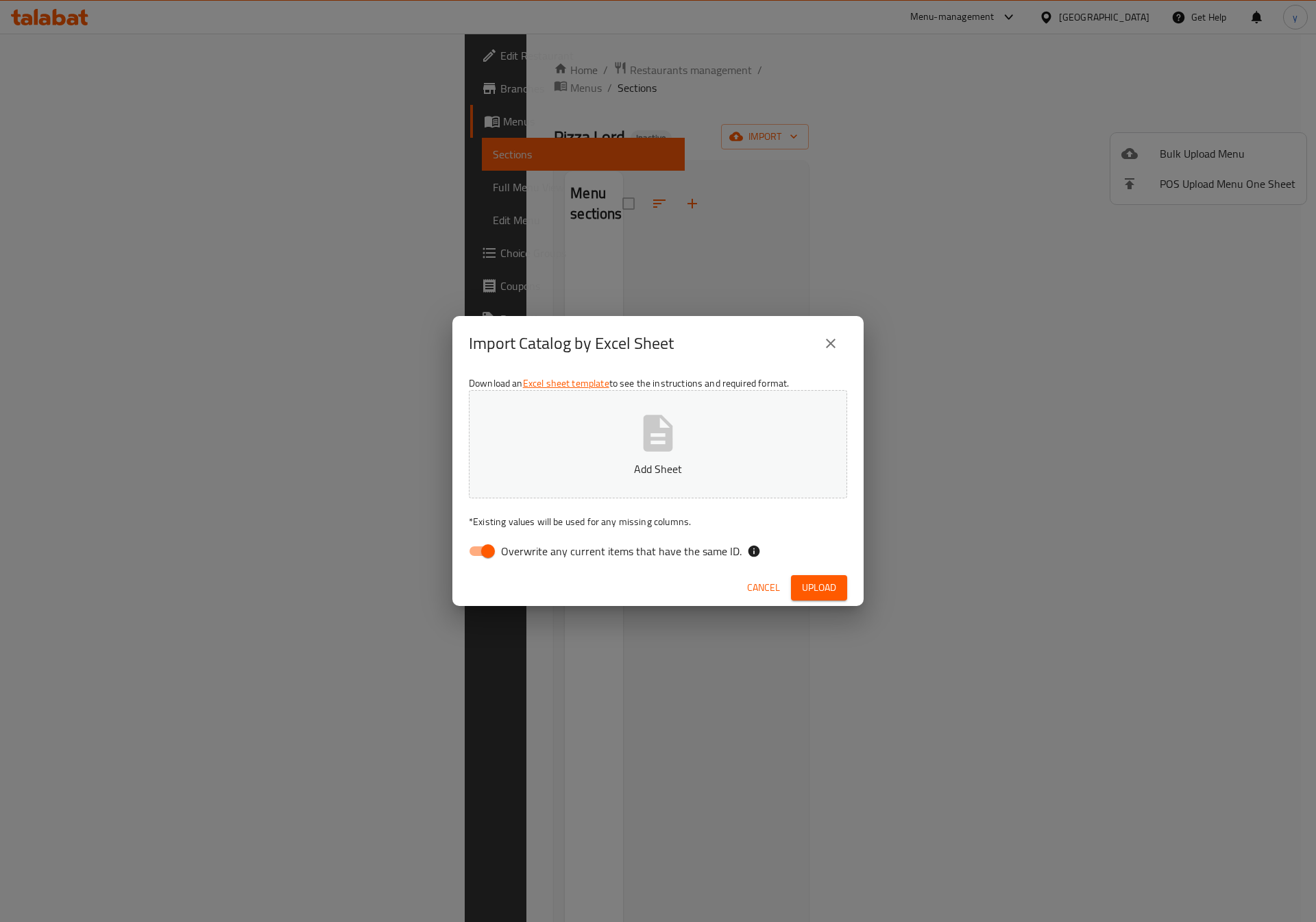
click at [478, 554] on input "Overwrite any current items that have the same ID." at bounding box center [488, 551] width 78 height 26
checkbox input "false"
click at [810, 587] on span "Upload" at bounding box center [819, 588] width 34 height 17
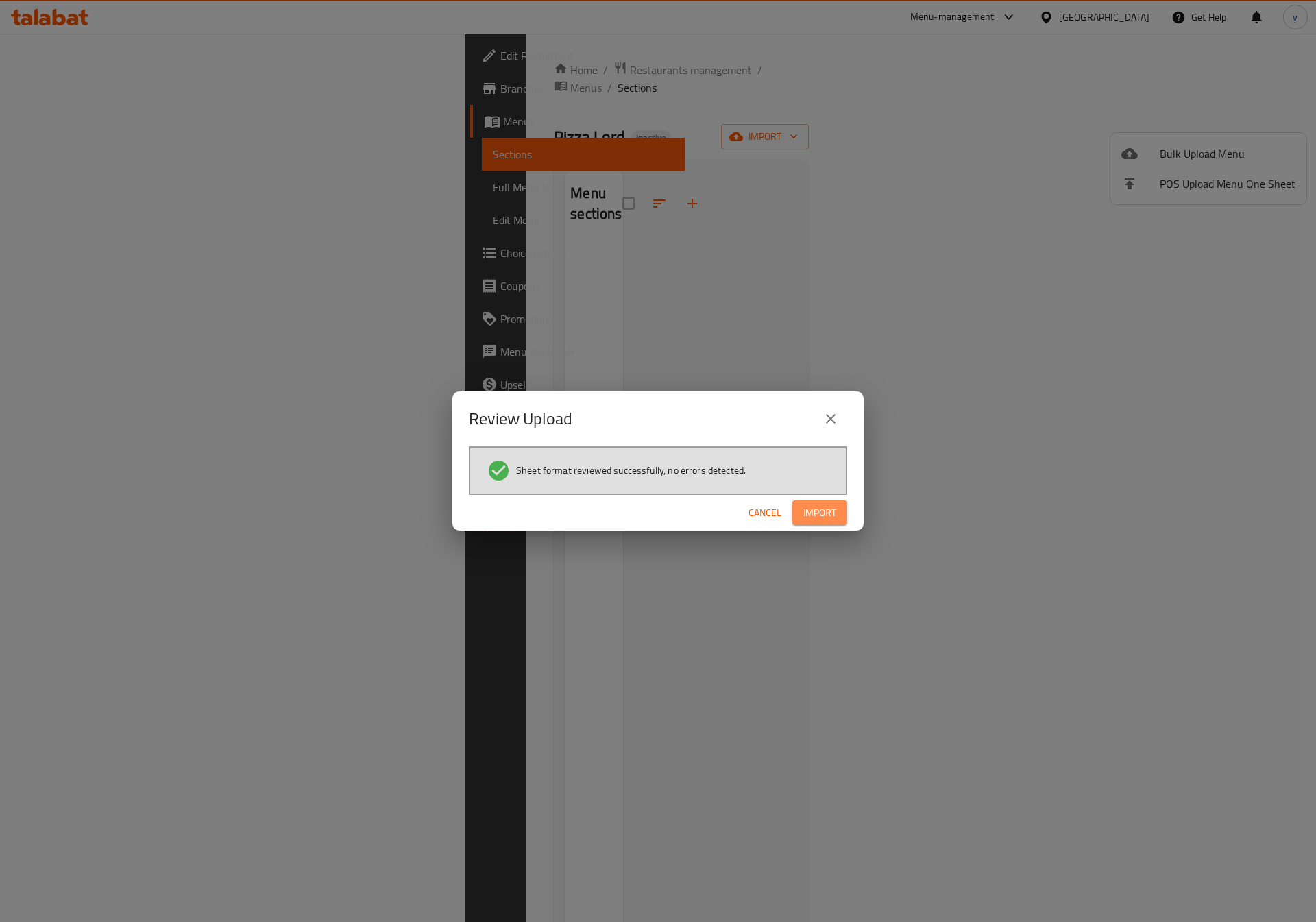
click at [813, 515] on span "Import" at bounding box center [819, 513] width 33 height 17
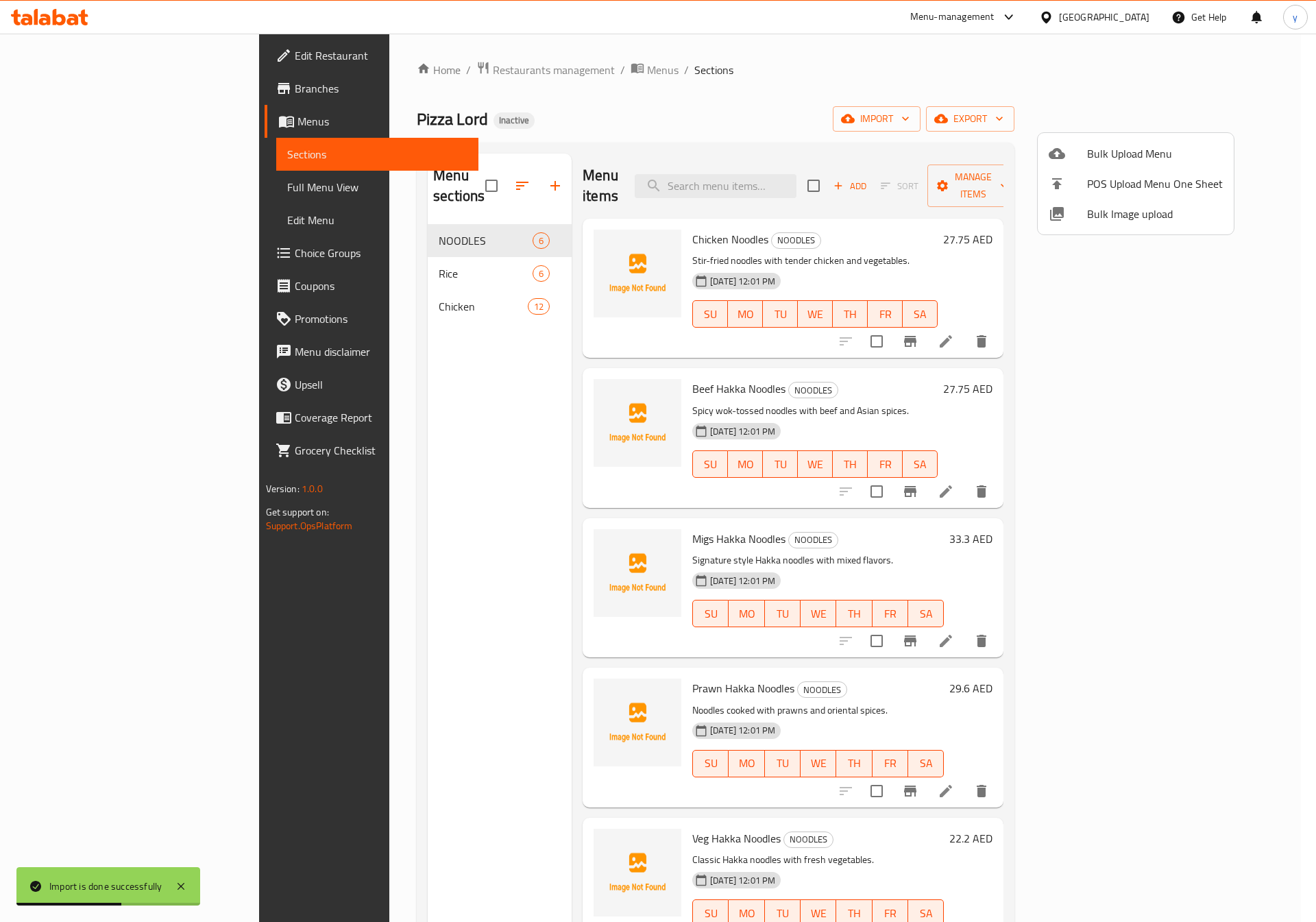
click at [858, 88] on div at bounding box center [658, 461] width 1316 height 922
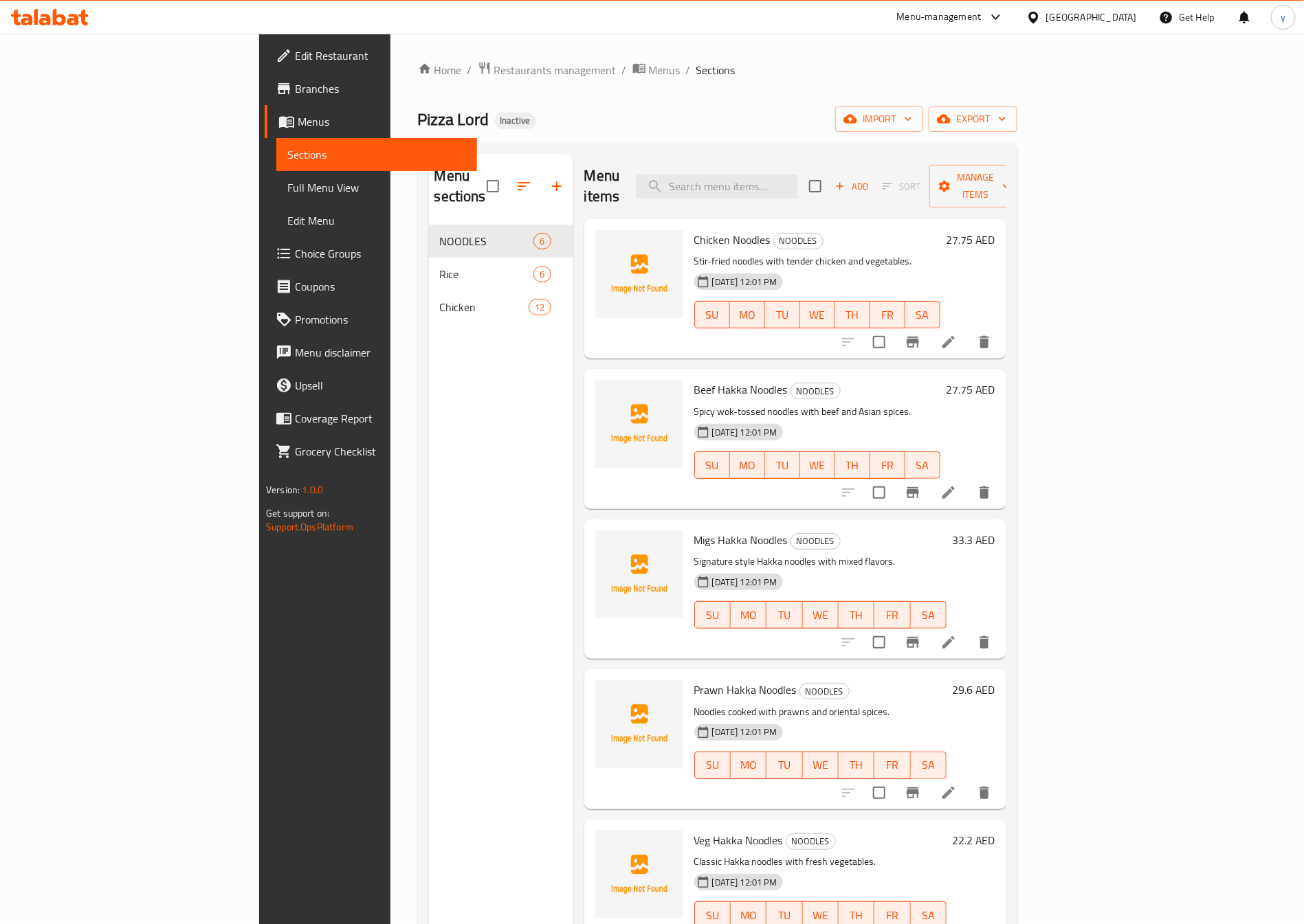
click at [288, 184] on span "Full Menu View" at bounding box center [377, 188] width 179 height 17
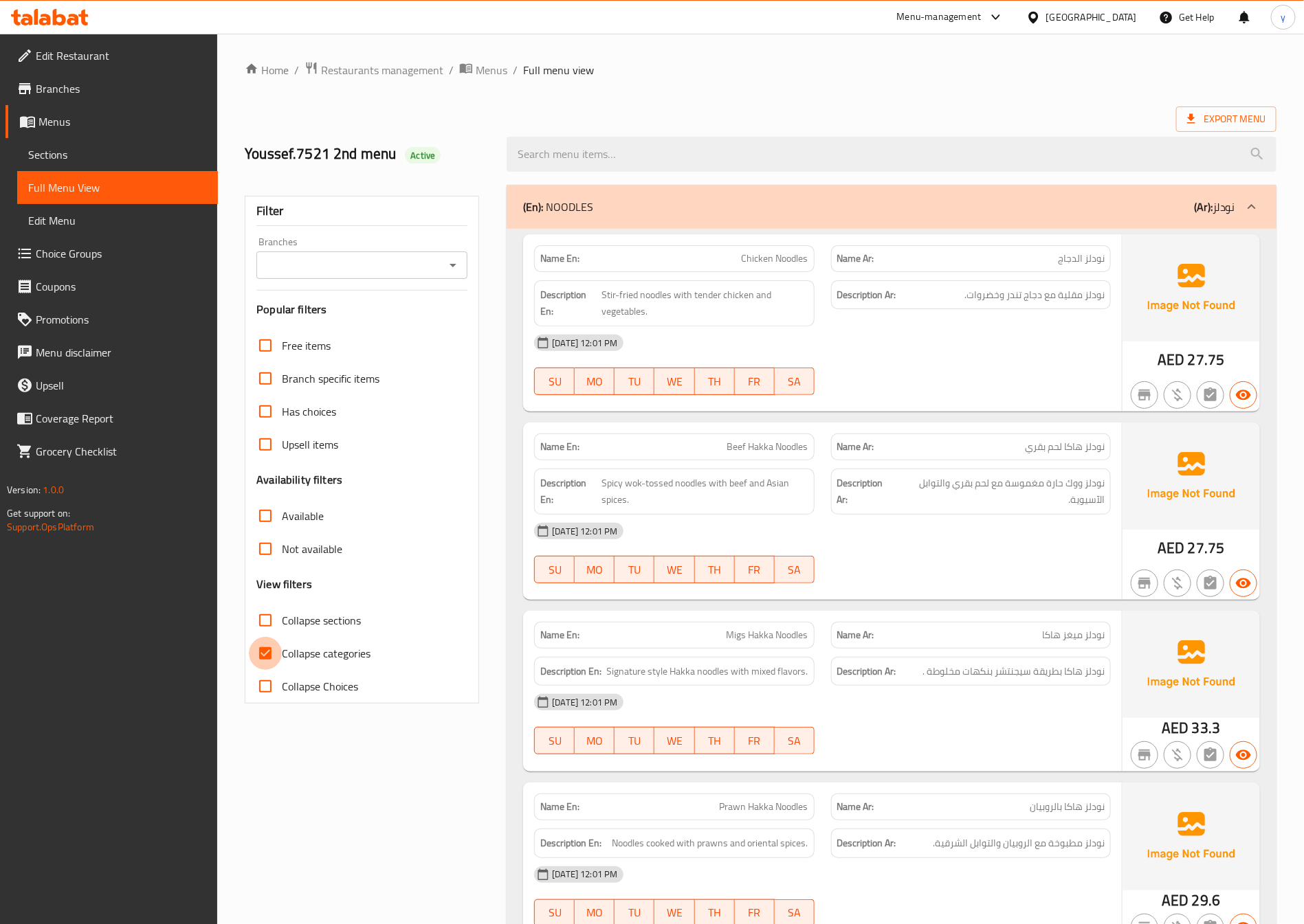
click at [269, 654] on input "Collapse categories" at bounding box center [265, 653] width 33 height 33
checkbox input "false"
click at [1202, 112] on span "Export Menu" at bounding box center [1226, 119] width 78 height 17
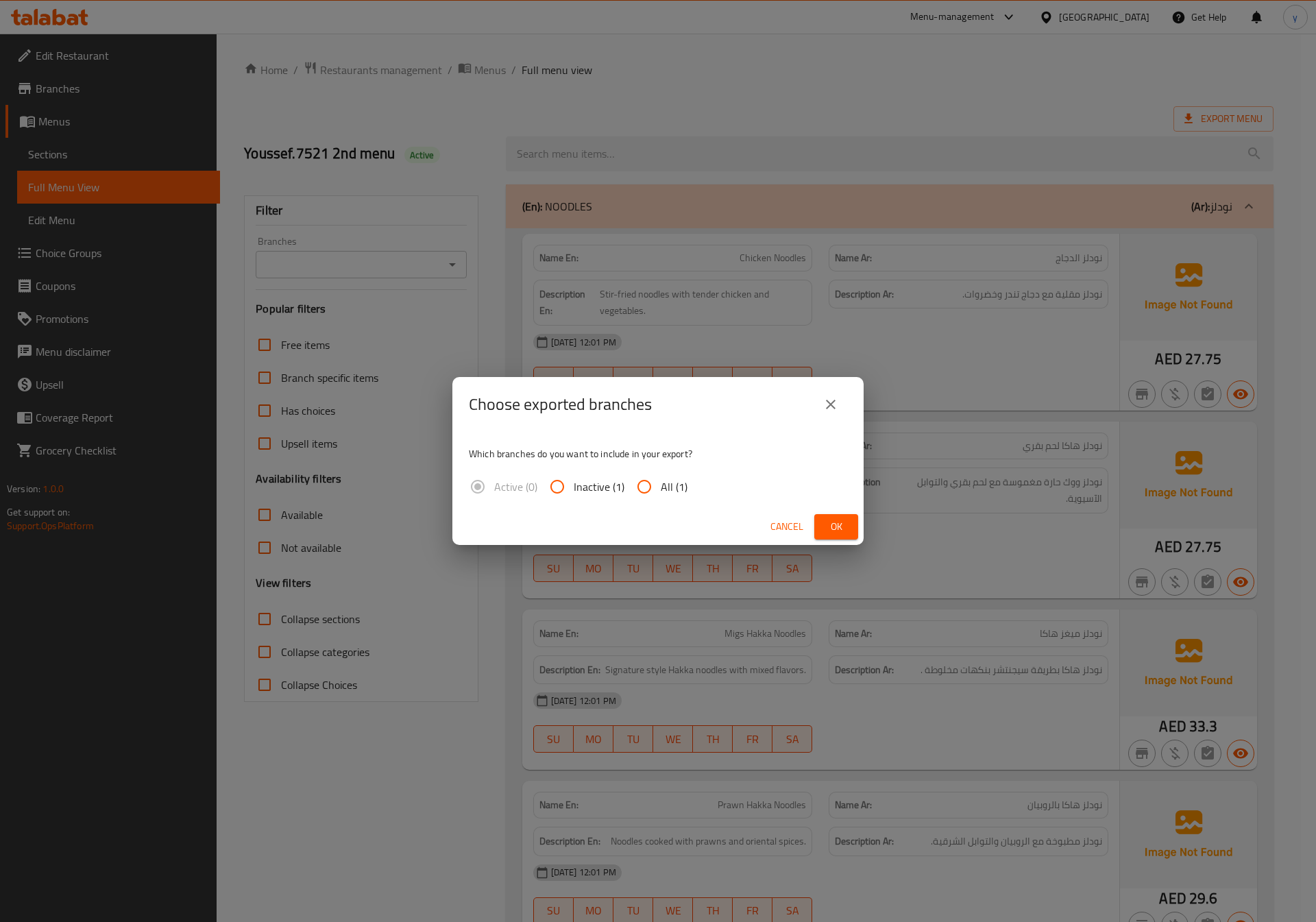
click at [638, 495] on input "All (1)" at bounding box center [644, 486] width 33 height 33
radio input "true"
click at [831, 524] on span "Ok" at bounding box center [836, 527] width 22 height 17
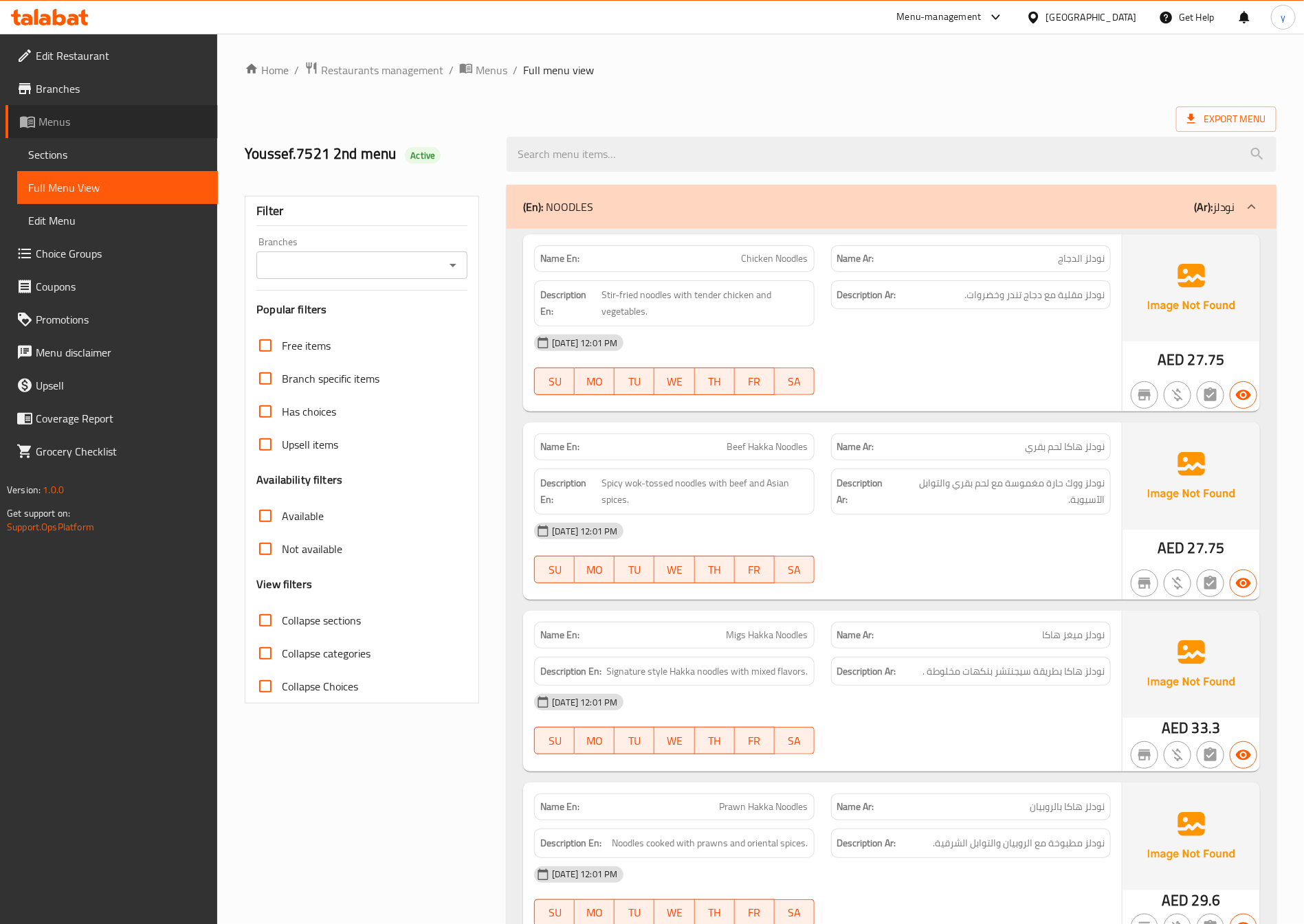
click at [68, 125] on span "Menus" at bounding box center [123, 121] width 169 height 17
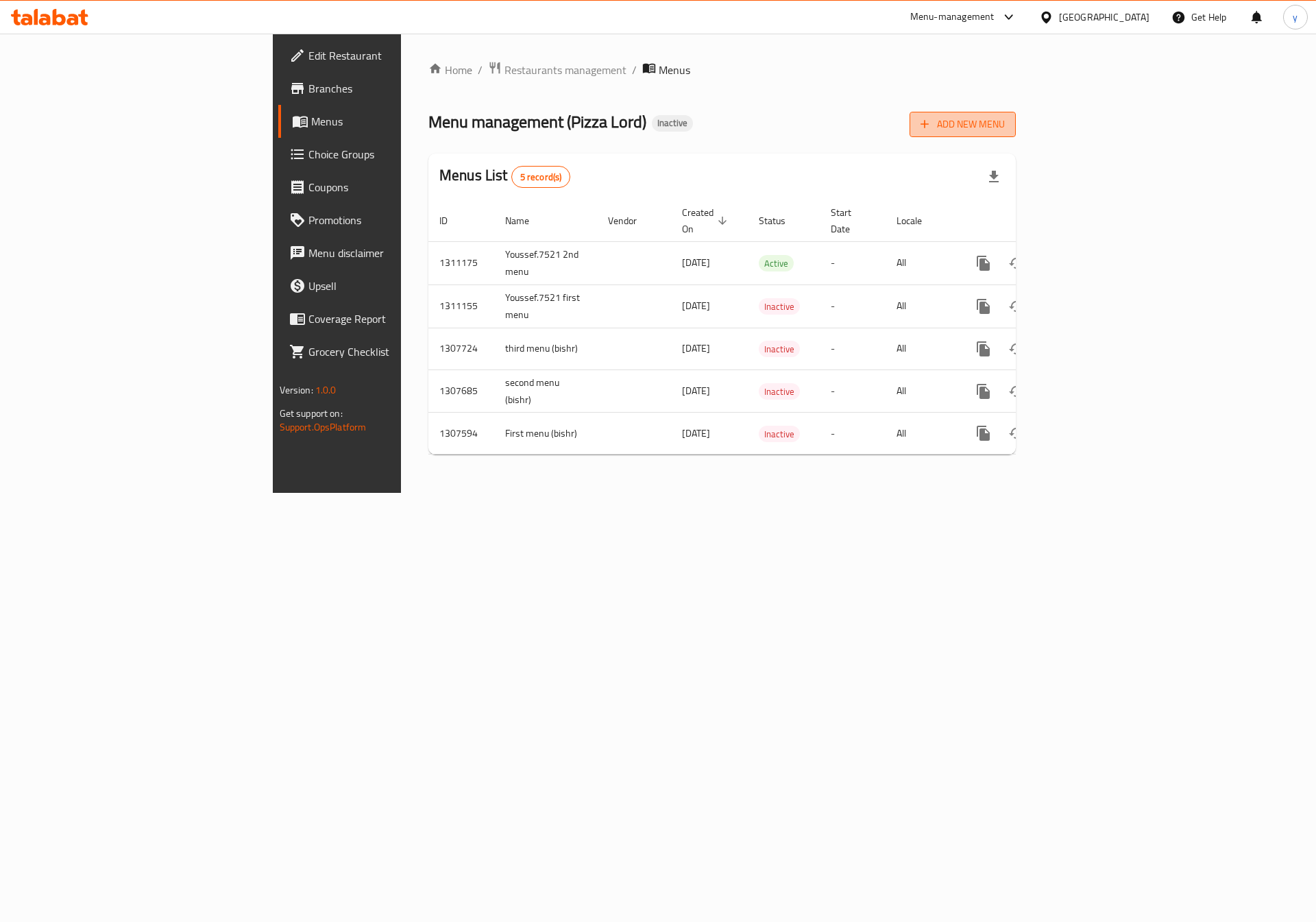
click at [1005, 125] on span "Add New Menu" at bounding box center [963, 125] width 84 height 17
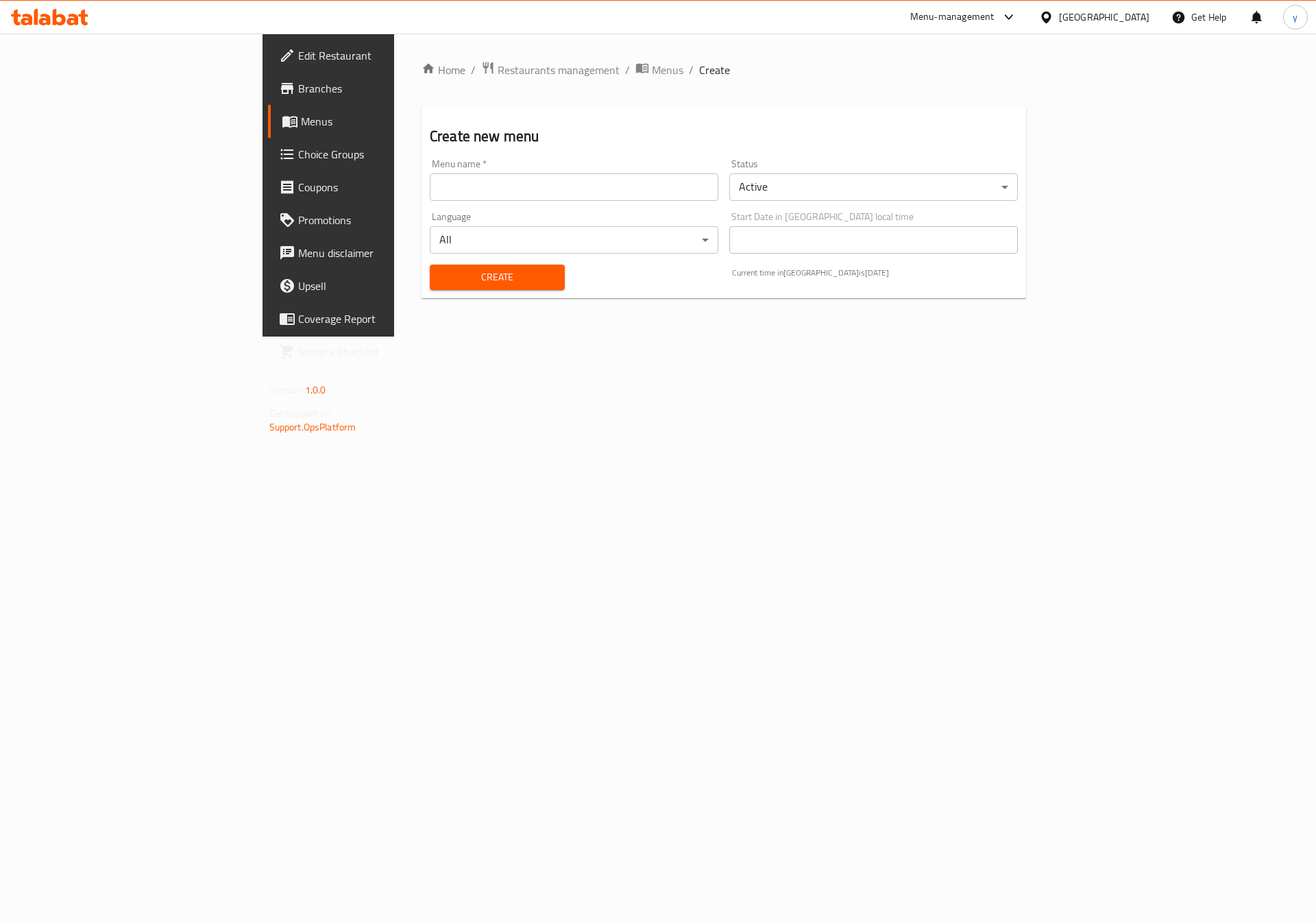
click at [430, 171] on div "Menu name   * Menu name *" at bounding box center [573, 180] width 288 height 42
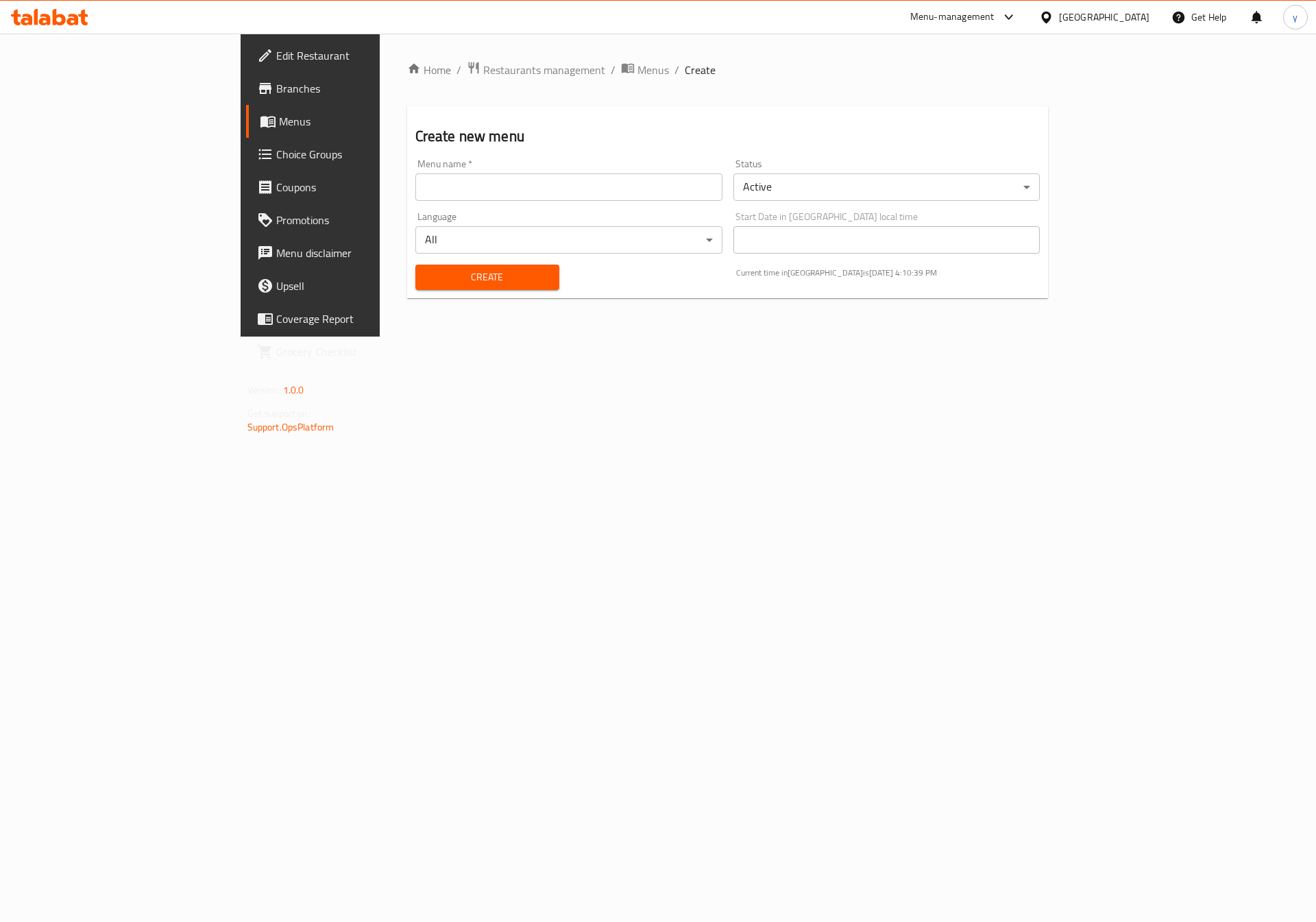
click at [415, 180] on input "text" at bounding box center [568, 187] width 307 height 28
type input "Youssef.7521 3rd menu"
click at [415, 265] on button "Create" at bounding box center [487, 278] width 144 height 25
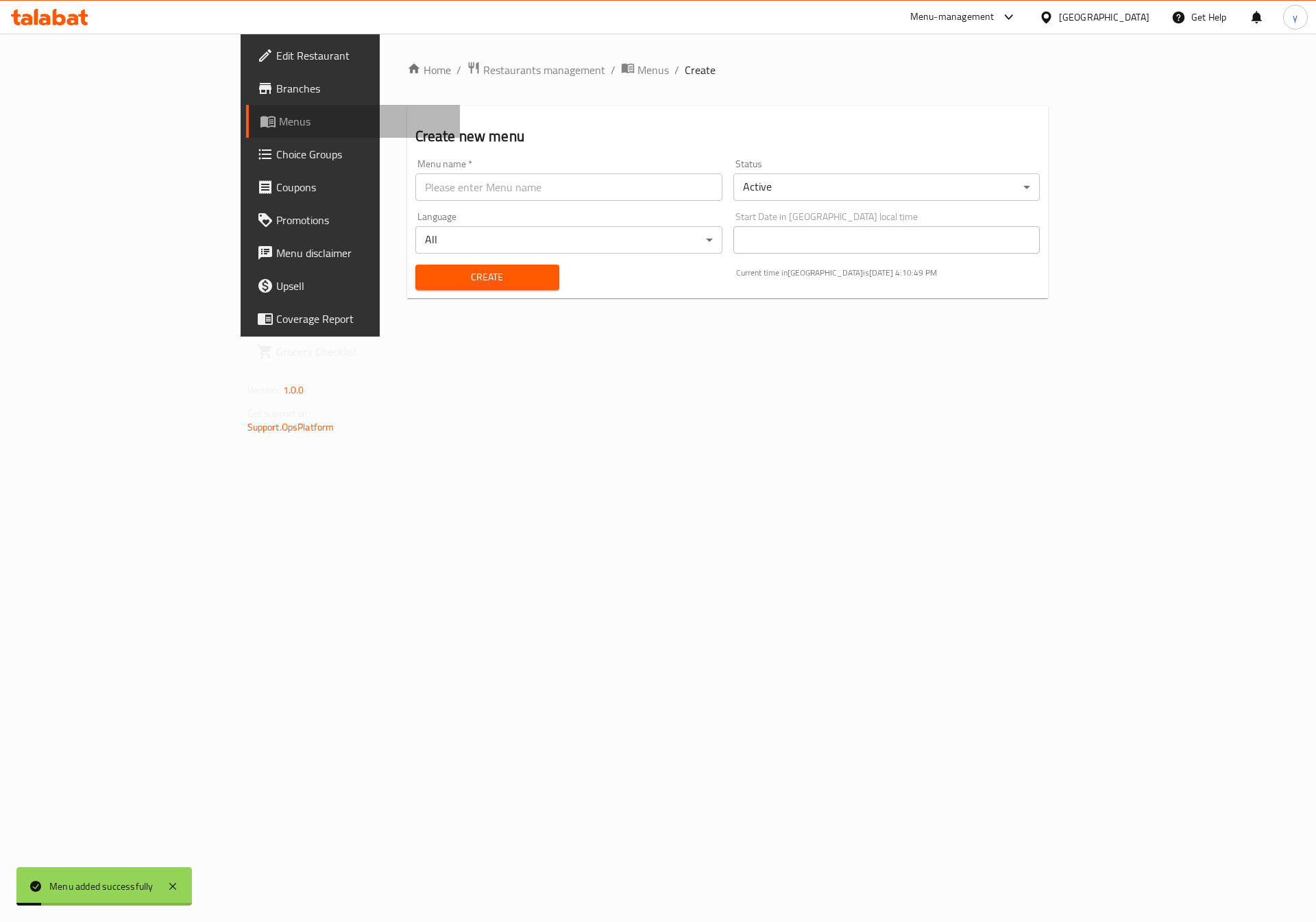
click at [246, 111] on link "Menus" at bounding box center [353, 121] width 214 height 33
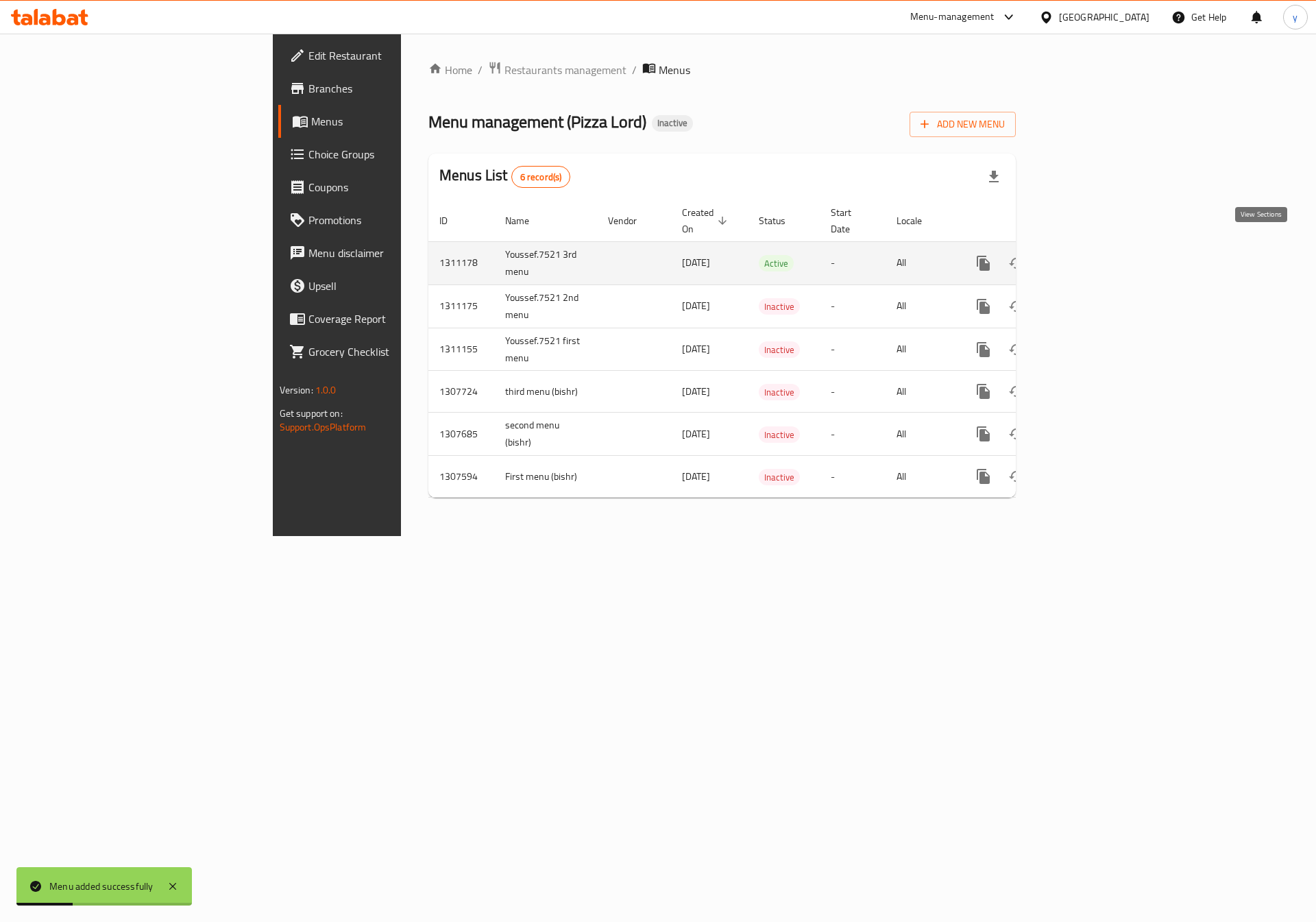
click at [1091, 255] on icon "enhanced table" at bounding box center [1082, 263] width 17 height 17
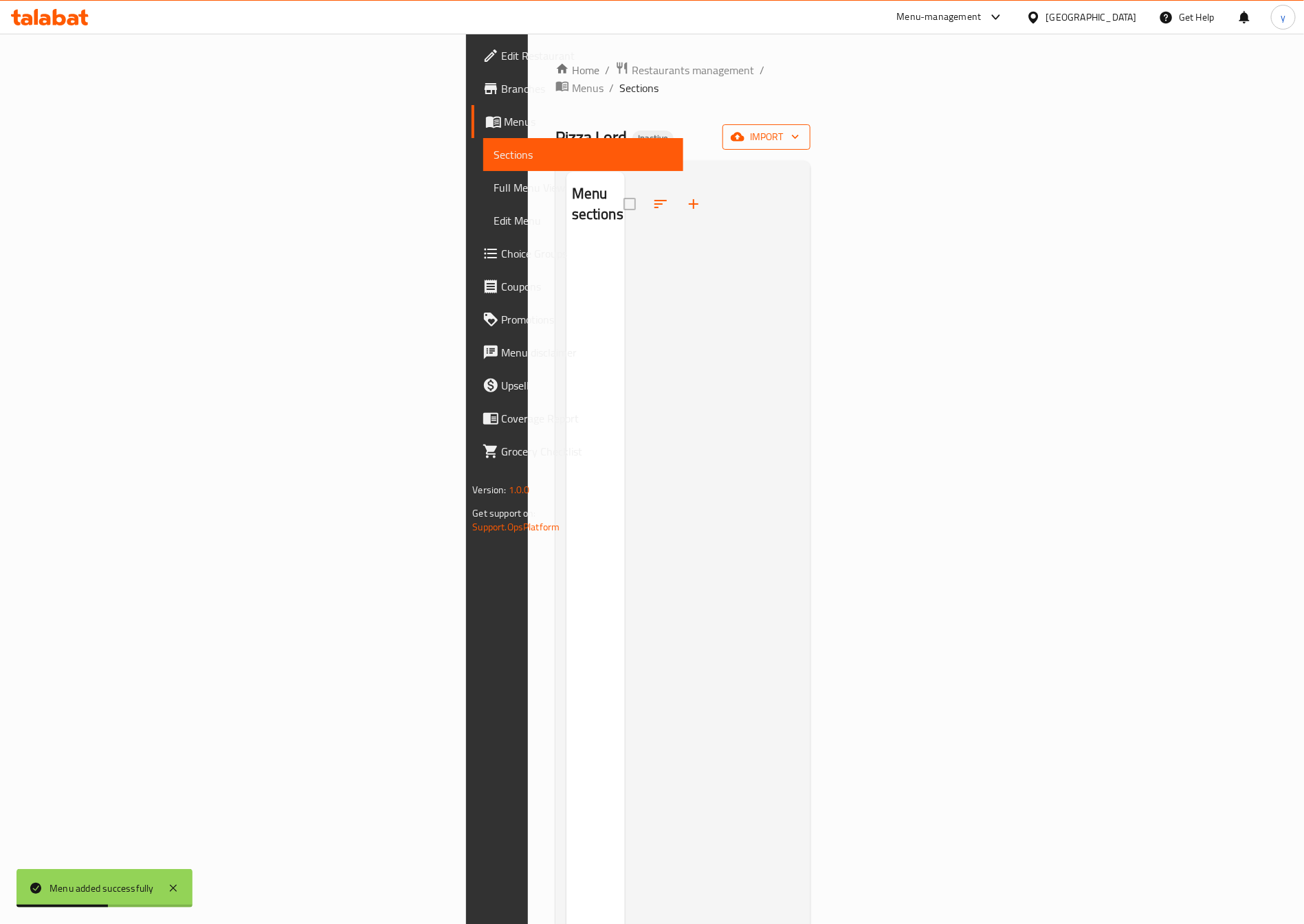
click at [800, 128] on span "import" at bounding box center [767, 137] width 66 height 17
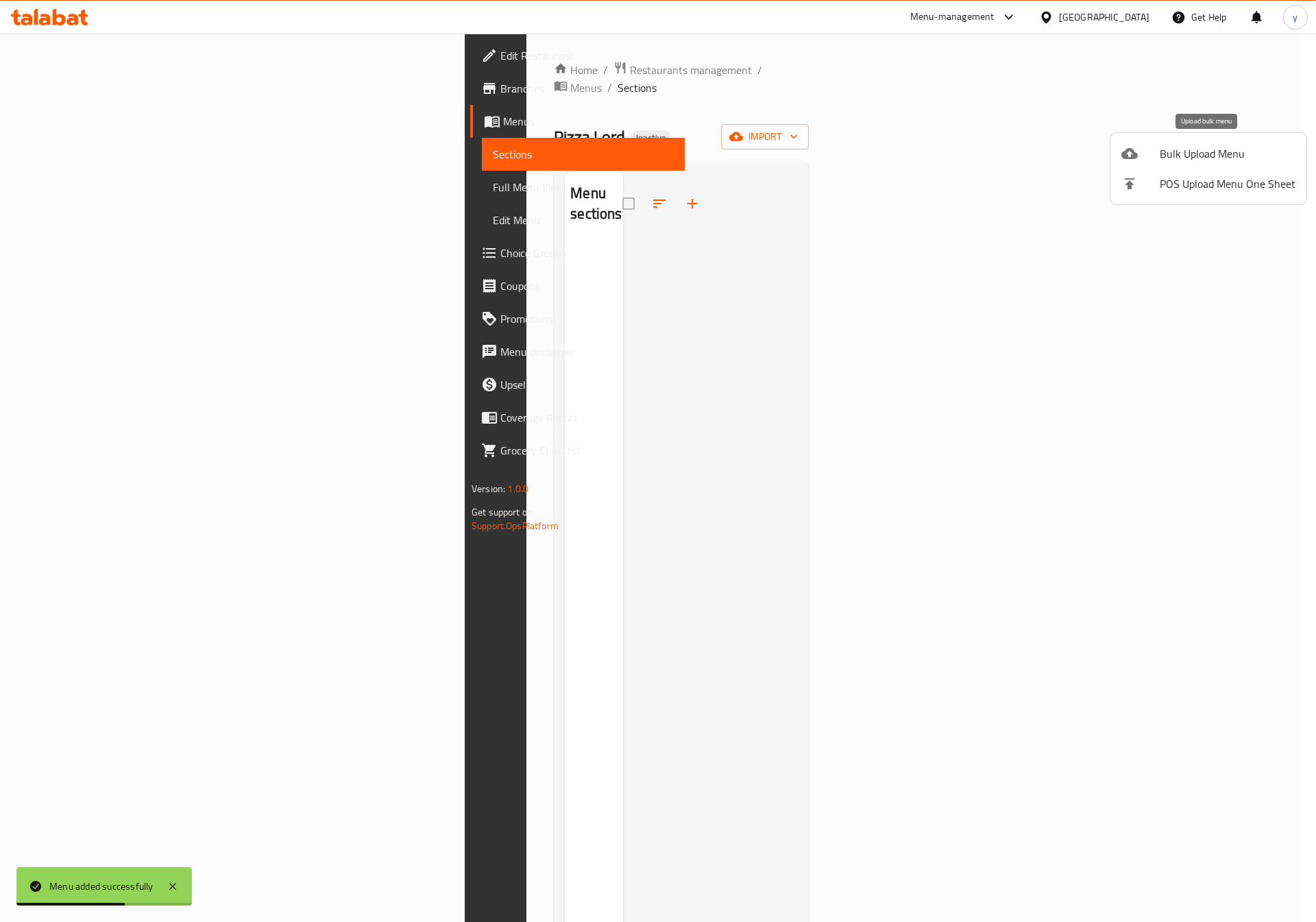
click at [1170, 162] on span "Bulk Upload Menu" at bounding box center [1227, 154] width 135 height 17
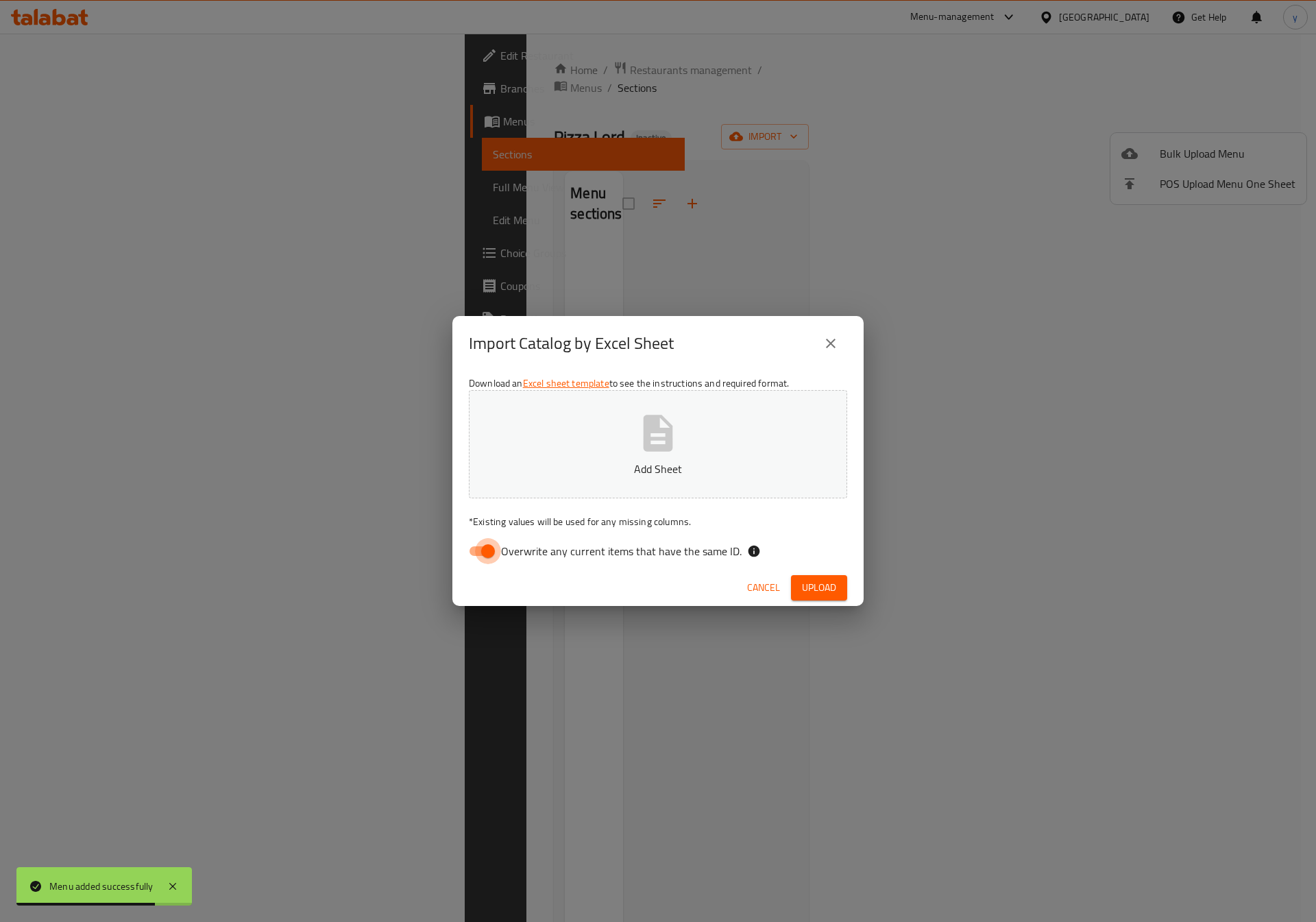
click at [479, 548] on input "Overwrite any current items that have the same ID." at bounding box center [488, 551] width 78 height 26
checkbox input "false"
click at [805, 587] on span "Upload" at bounding box center [819, 588] width 34 height 17
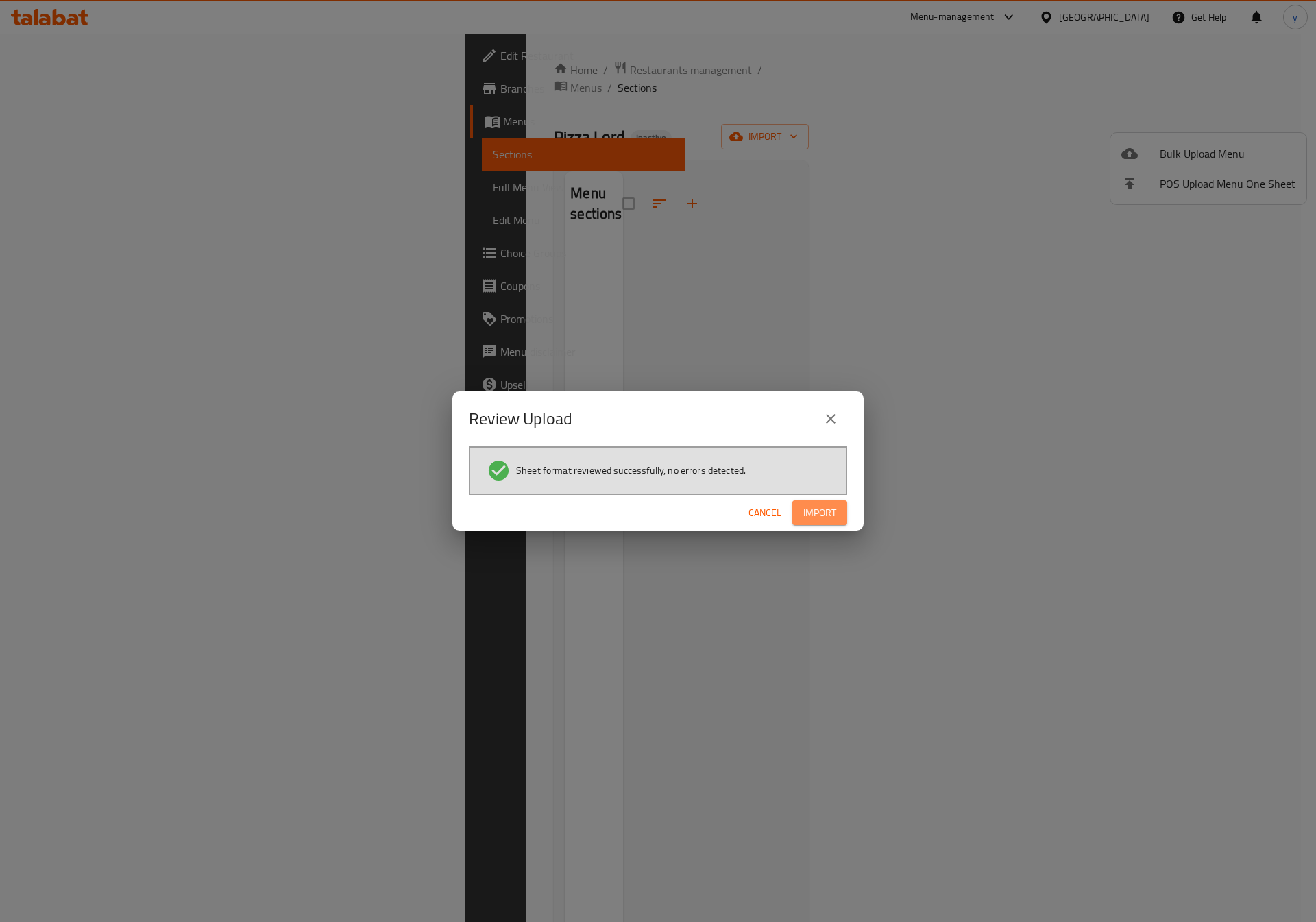
click at [821, 505] on span "Import" at bounding box center [819, 513] width 33 height 17
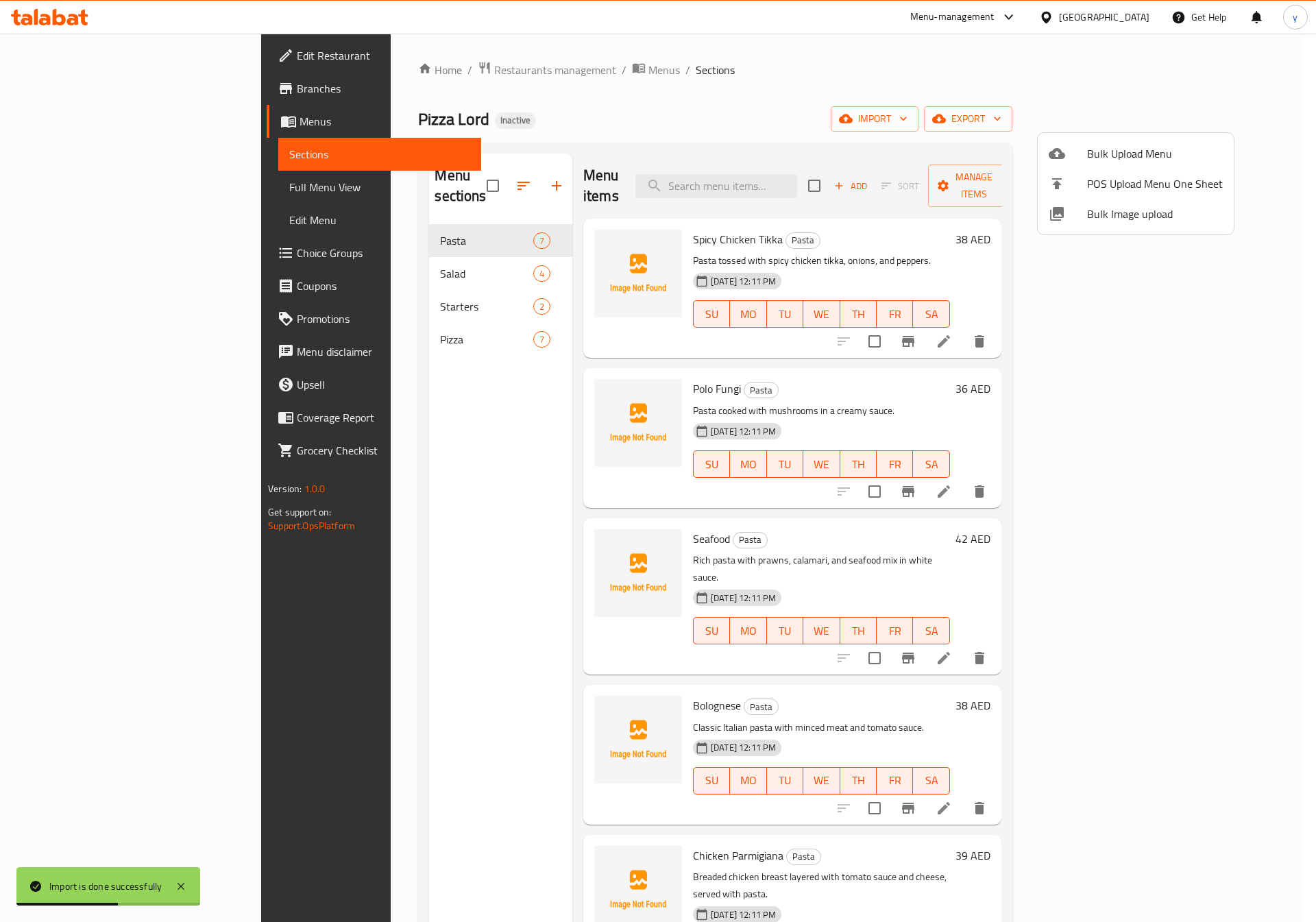
click at [94, 178] on div at bounding box center [658, 461] width 1316 height 922
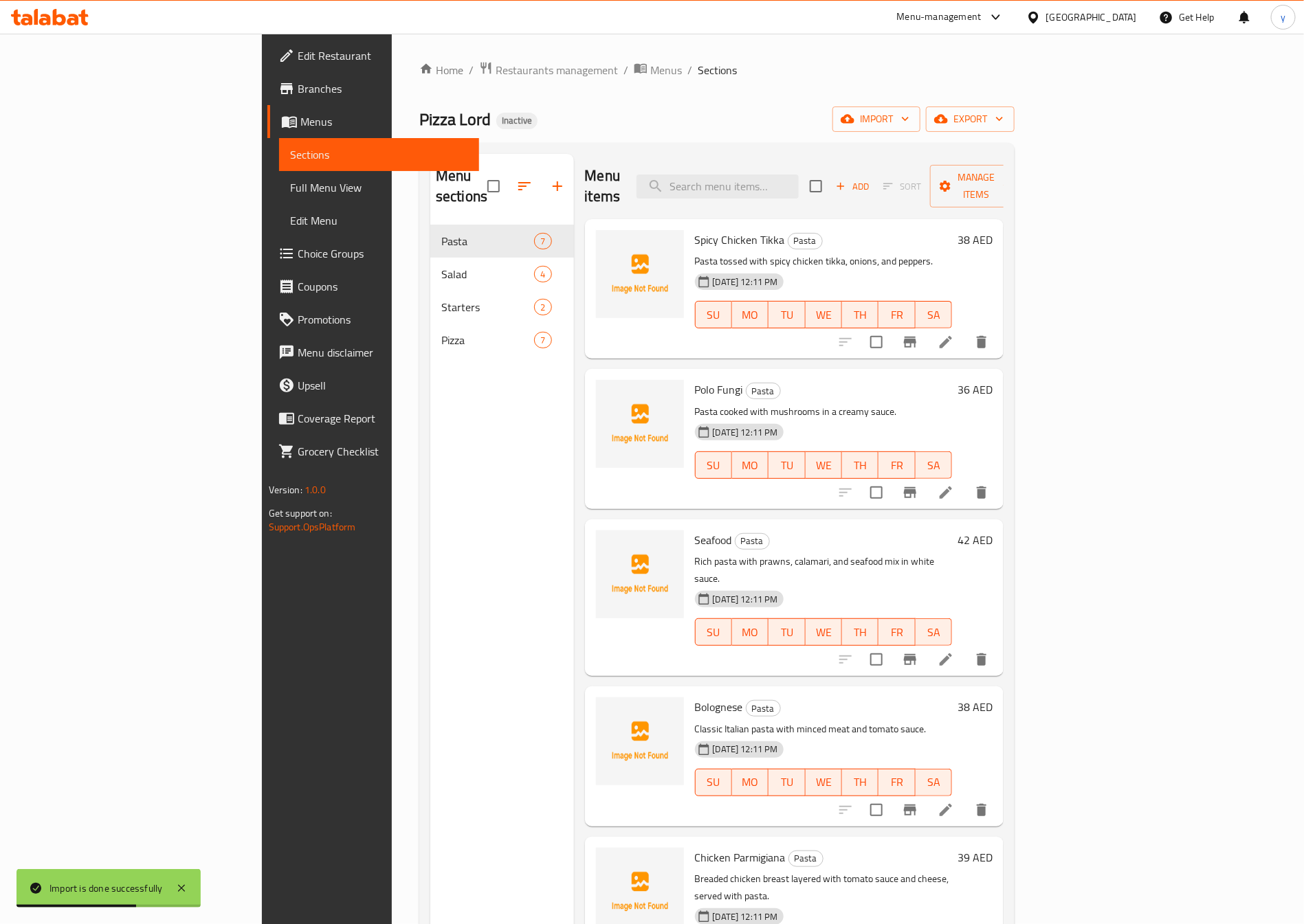
click at [290, 184] on span "Full Menu View" at bounding box center [380, 188] width 179 height 17
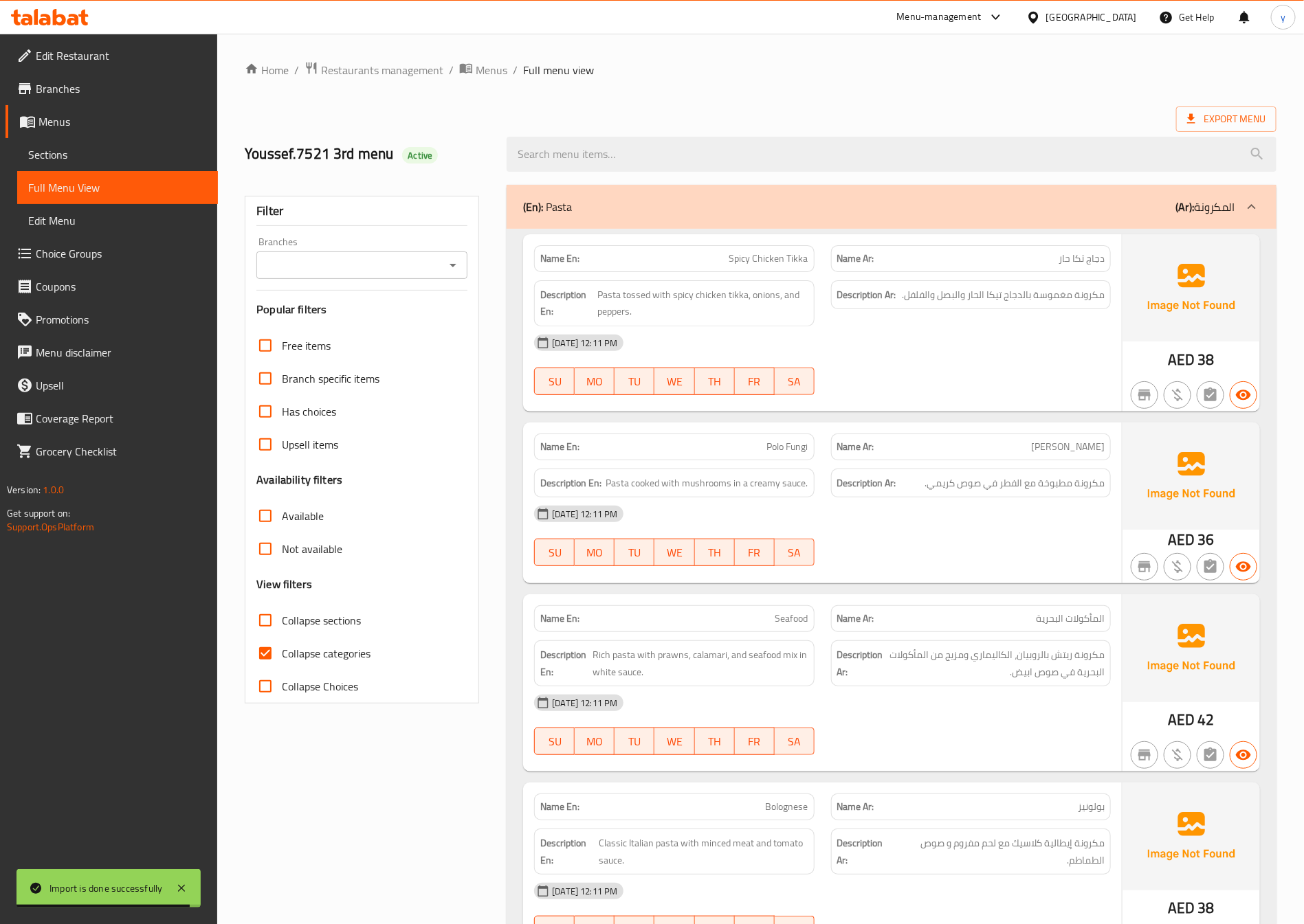
click at [264, 647] on input "Collapse categories" at bounding box center [265, 653] width 33 height 33
checkbox input "false"
click at [1202, 117] on span "Export Menu" at bounding box center [1226, 119] width 78 height 17
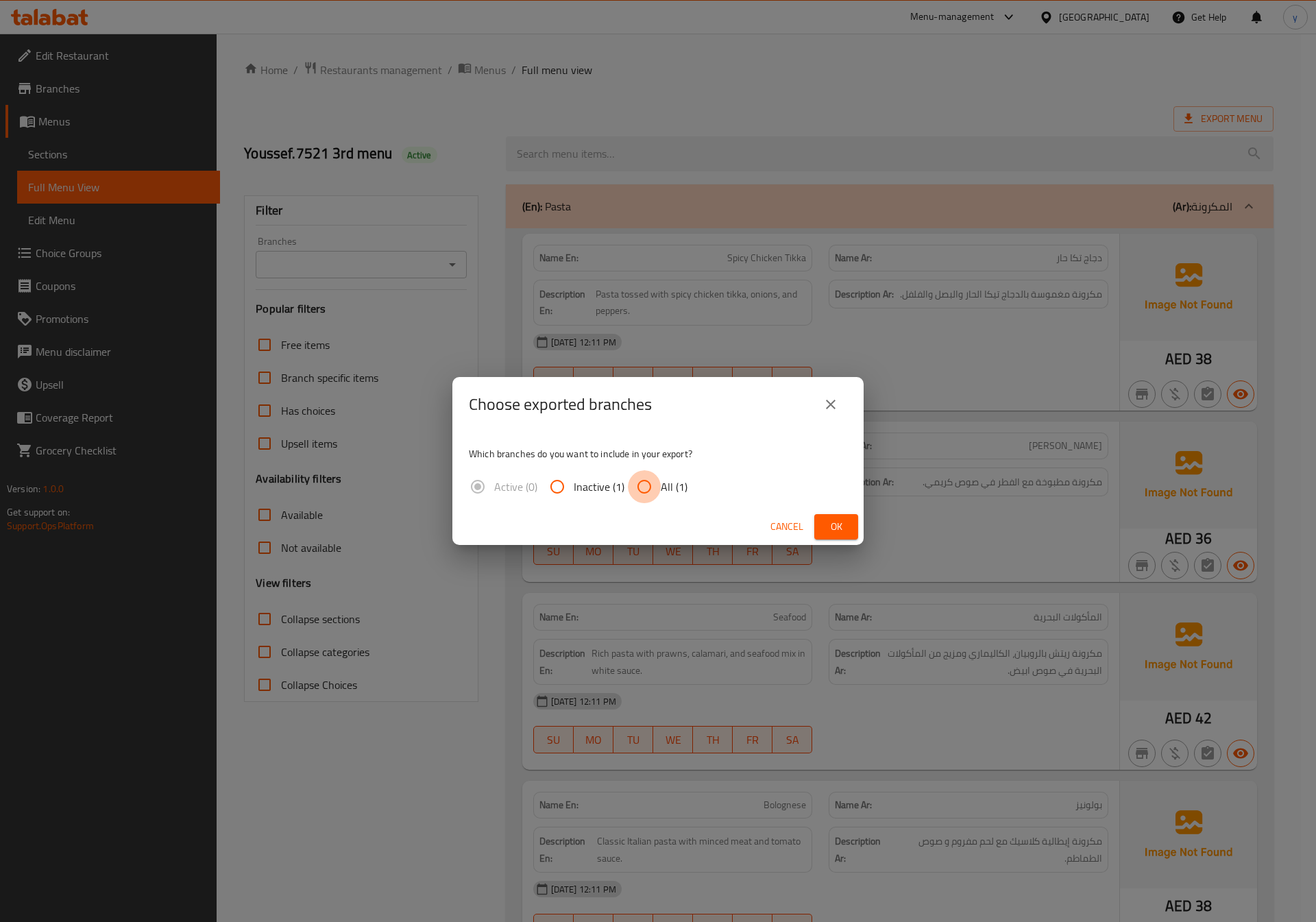
drag, startPoint x: 638, startPoint y: 491, endPoint x: 648, endPoint y: 481, distance: 14.1
click at [638, 490] on input "All (1)" at bounding box center [644, 486] width 33 height 33
radio input "true"
click at [833, 522] on span "Ok" at bounding box center [836, 527] width 22 height 17
